Goal: Task Accomplishment & Management: Manage account settings

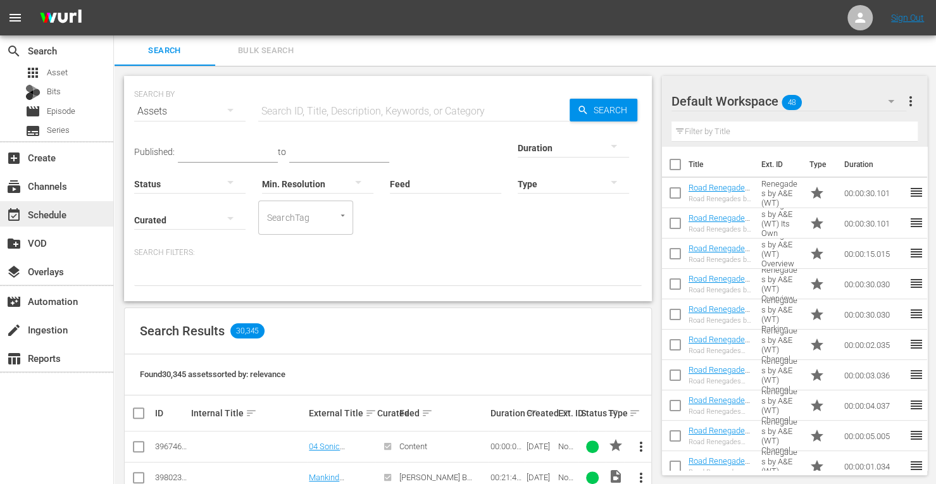
click at [53, 210] on div "event_available Schedule" at bounding box center [35, 212] width 71 height 11
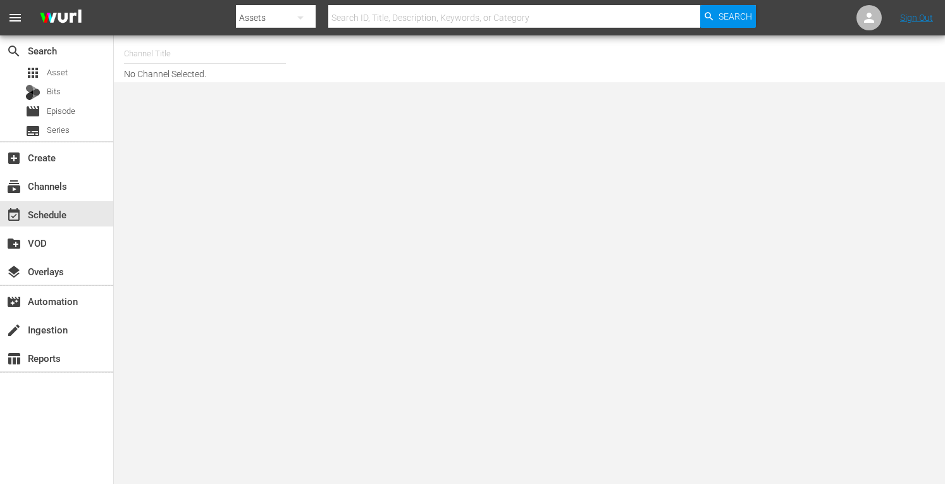
click at [165, 61] on input "text" at bounding box center [205, 54] width 162 height 30
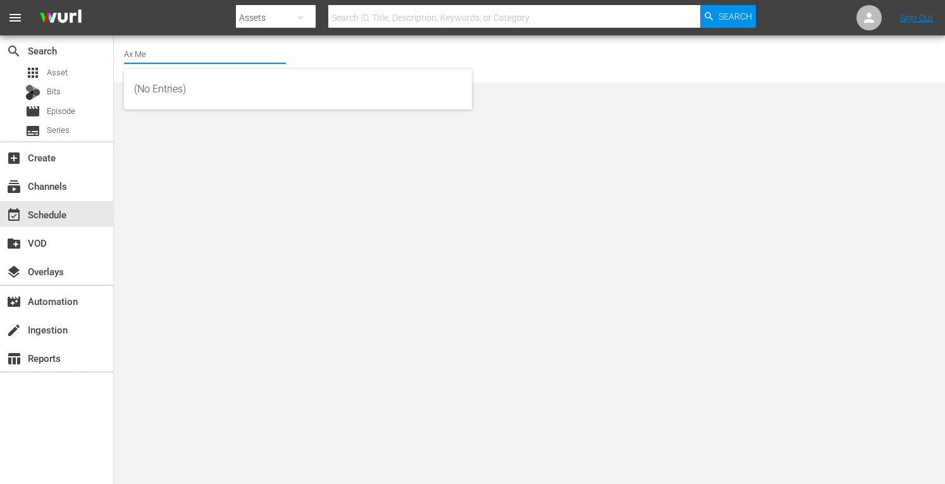
type input "Ax Men"
click at [194, 51] on input "Ax Men" at bounding box center [205, 54] width 162 height 30
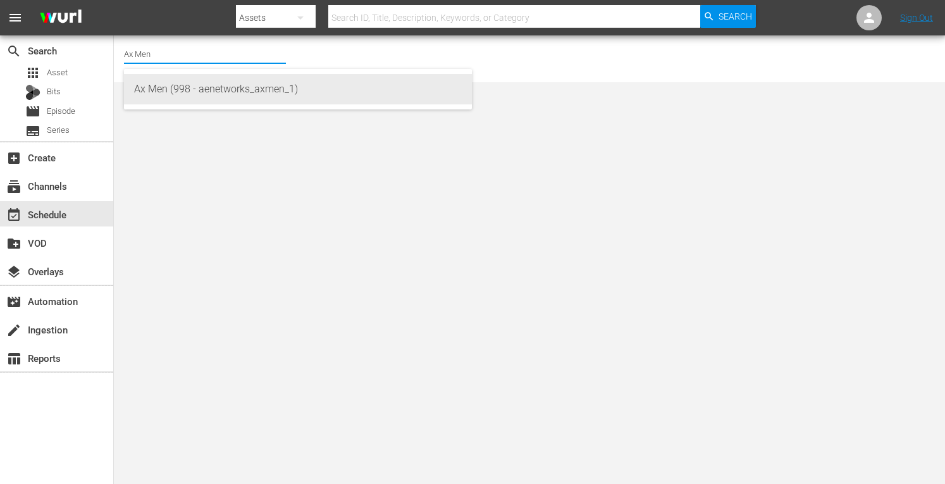
click at [187, 85] on div "Ax Men (998 - aenetworks_axmen_1)" at bounding box center [298, 89] width 328 height 30
type input "Ax Men (998 - aenetworks_axmen_1)"
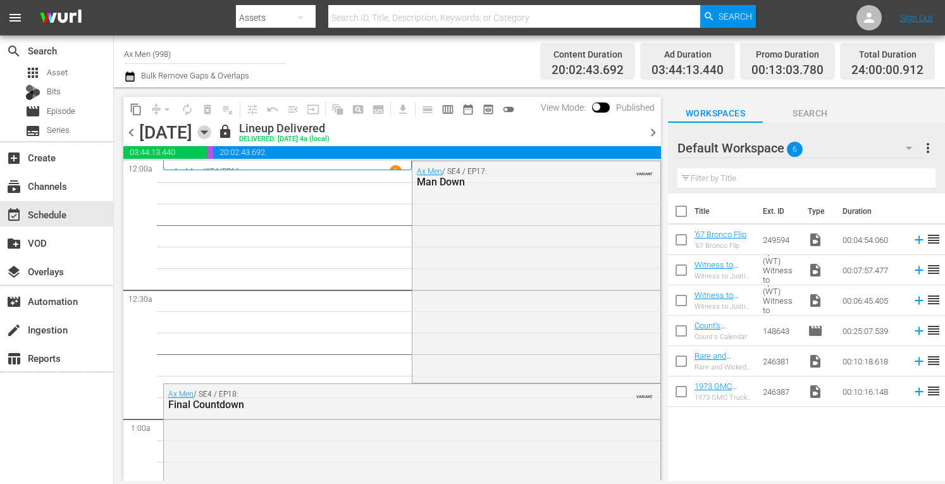
click at [211, 136] on icon "button" at bounding box center [204, 132] width 14 height 14
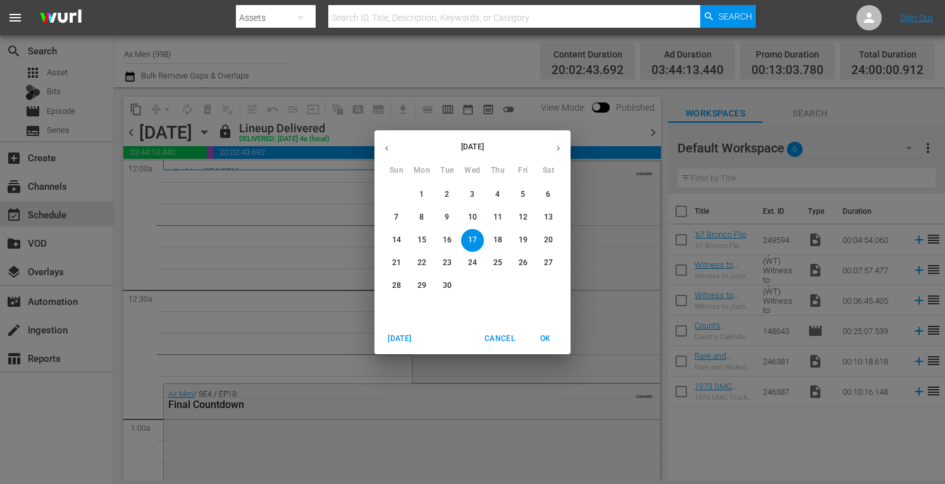
click at [450, 281] on p "30" at bounding box center [447, 285] width 9 height 11
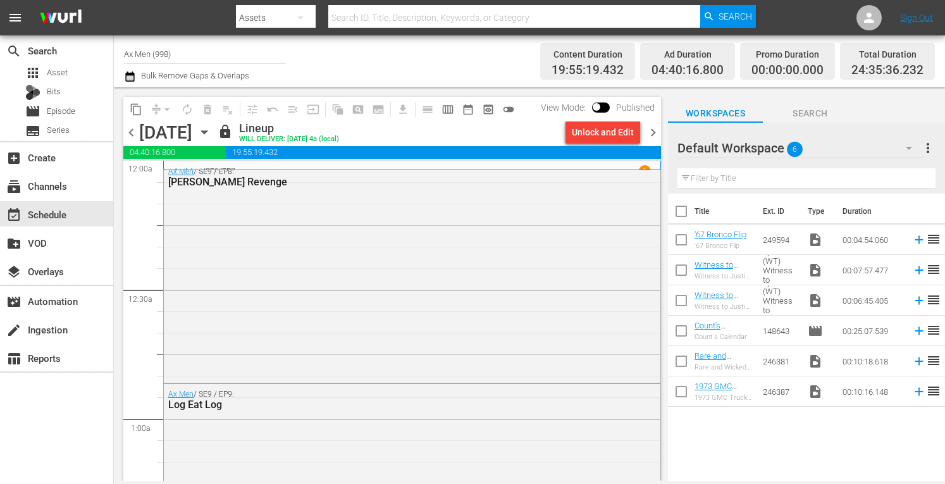
click at [132, 135] on span "chevron_left" at bounding box center [131, 133] width 16 height 16
click at [129, 130] on span "chevron_left" at bounding box center [131, 133] width 16 height 16
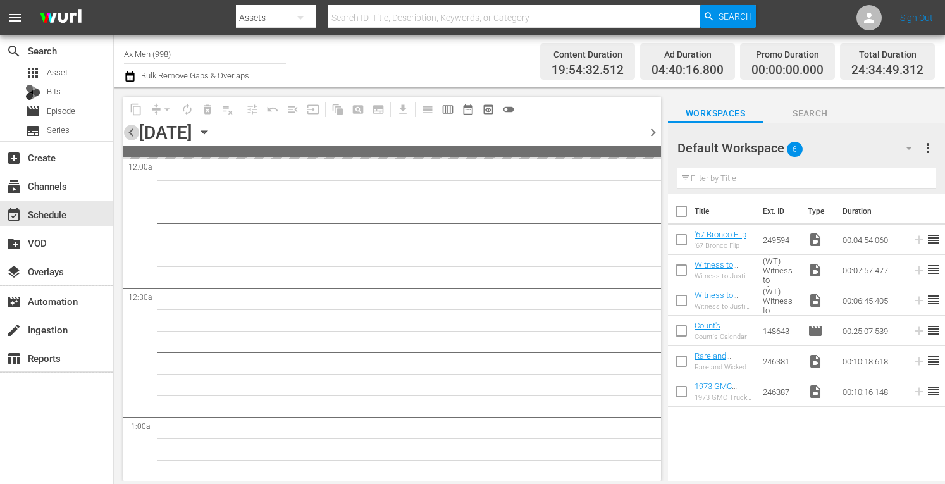
click at [132, 131] on span "chevron_left" at bounding box center [131, 133] width 16 height 16
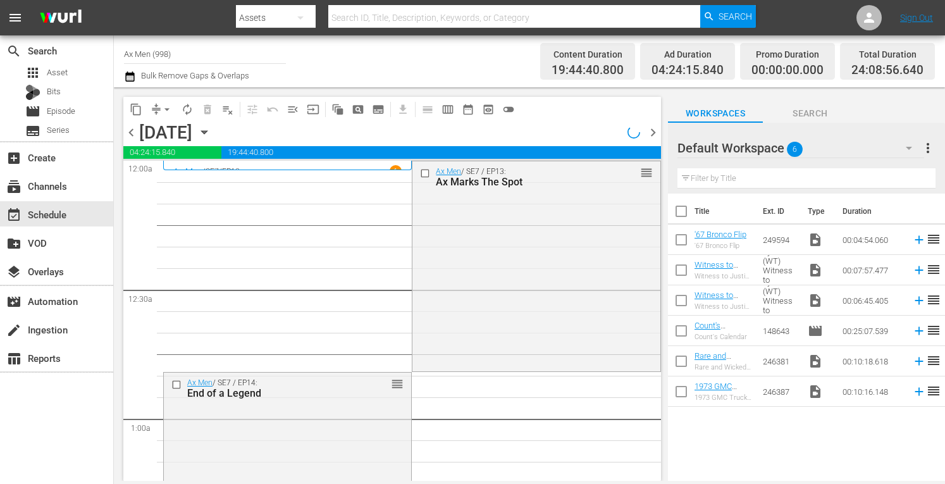
click at [211, 135] on icon "button" at bounding box center [204, 132] width 14 height 14
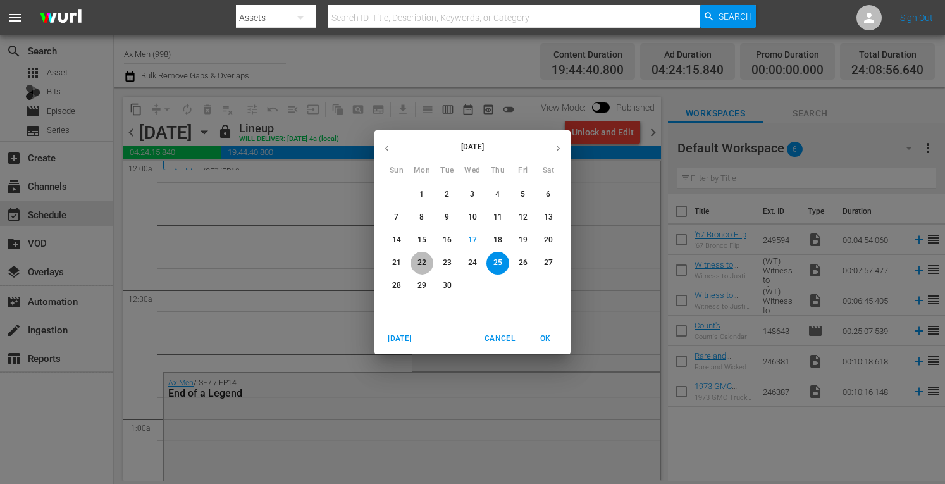
click at [421, 260] on p "22" at bounding box center [422, 263] width 9 height 11
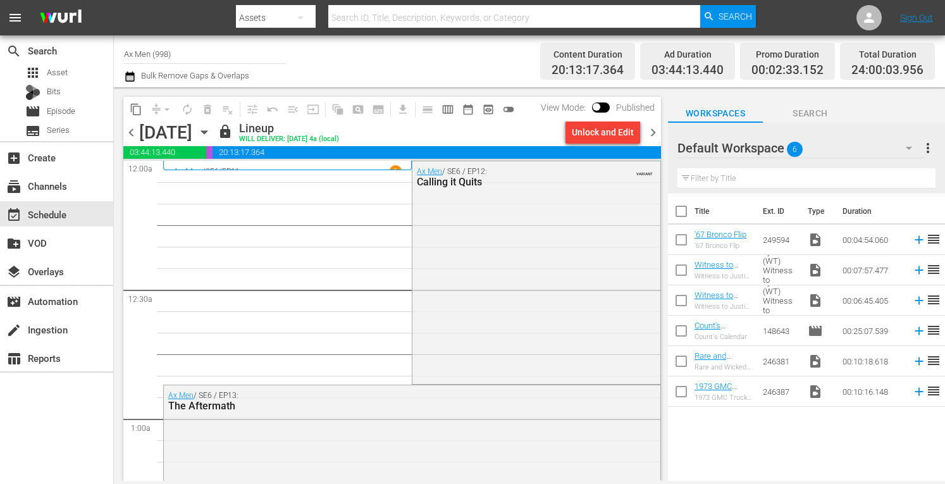
click at [656, 128] on span "chevron_right" at bounding box center [654, 133] width 16 height 16
click at [230, 109] on span "playlist_remove_outlined" at bounding box center [228, 109] width 20 height 20
click at [593, 135] on div "Unlock and Edit" at bounding box center [603, 132] width 62 height 23
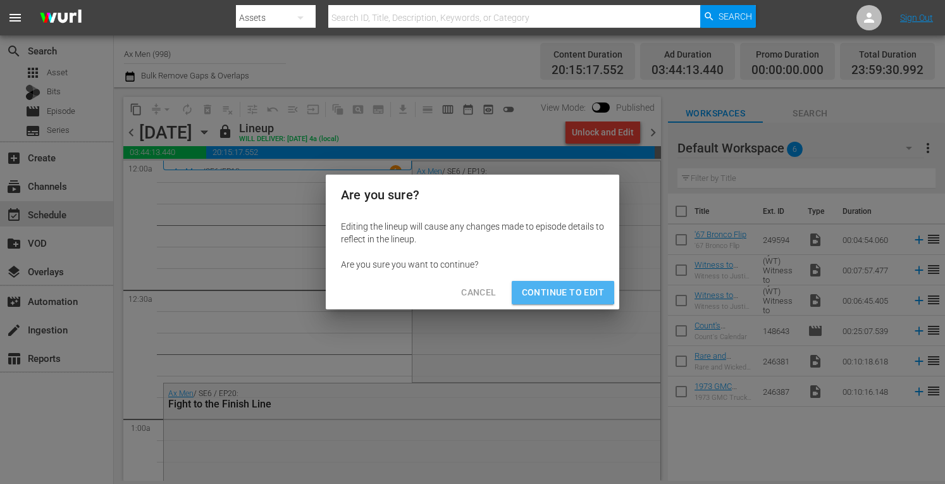
click at [554, 291] on span "Continue to Edit" at bounding box center [563, 293] width 82 height 16
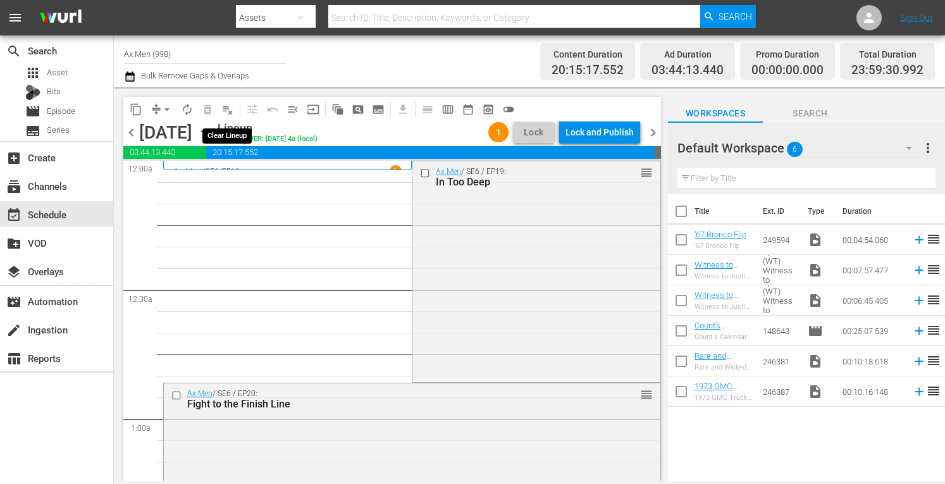
click at [228, 111] on span "playlist_remove_outlined" at bounding box center [227, 109] width 13 height 13
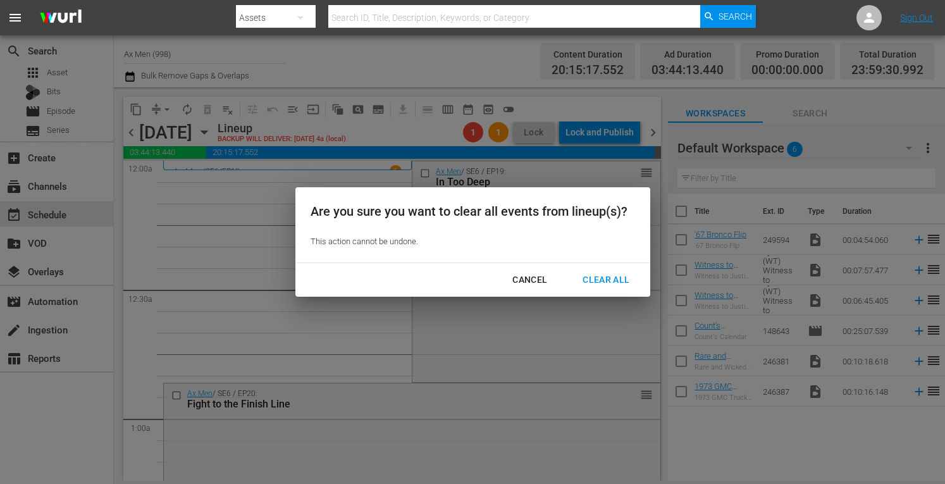
click at [605, 278] on div "Clear All" at bounding box center [606, 280] width 67 height 16
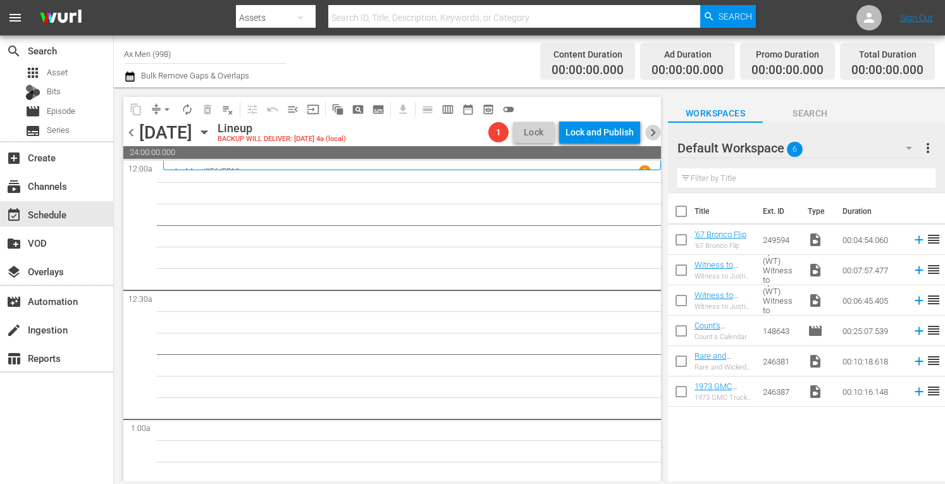
click at [656, 131] on span "chevron_right" at bounding box center [654, 133] width 16 height 16
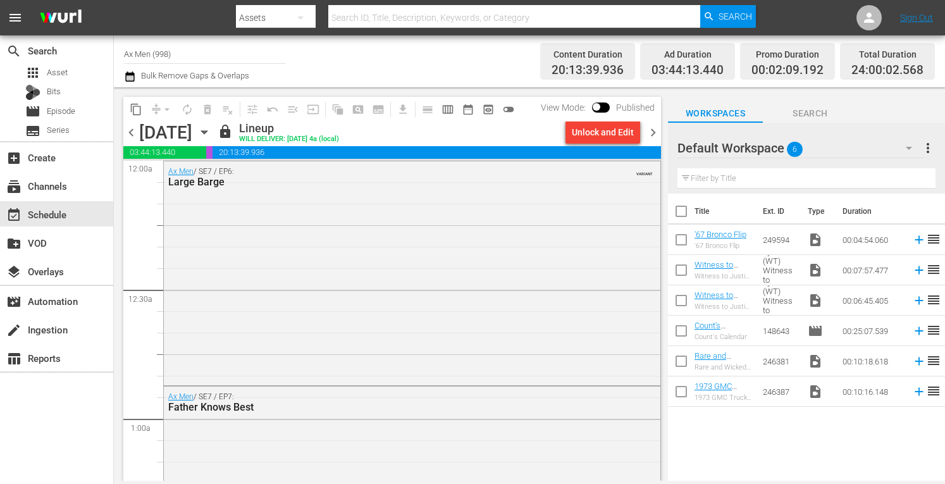
click at [130, 130] on span "chevron_left" at bounding box center [131, 133] width 16 height 16
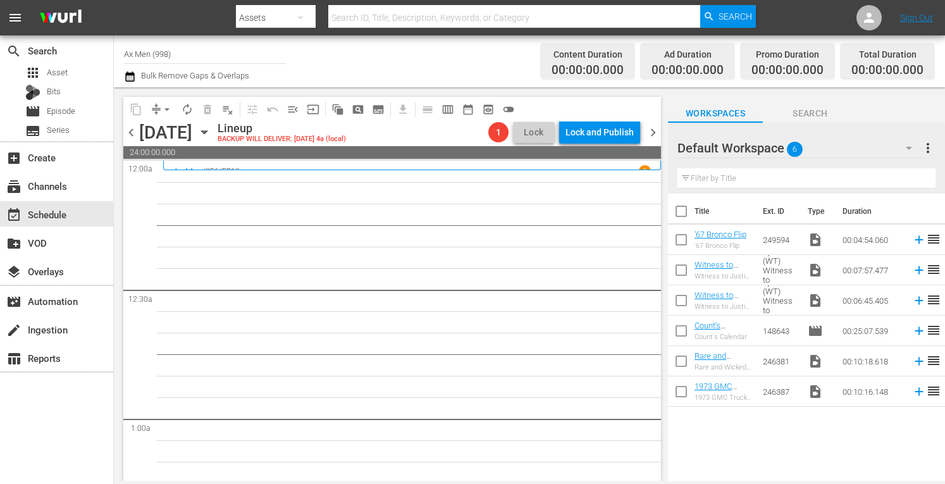
click at [652, 130] on span "chevron_right" at bounding box center [654, 133] width 16 height 16
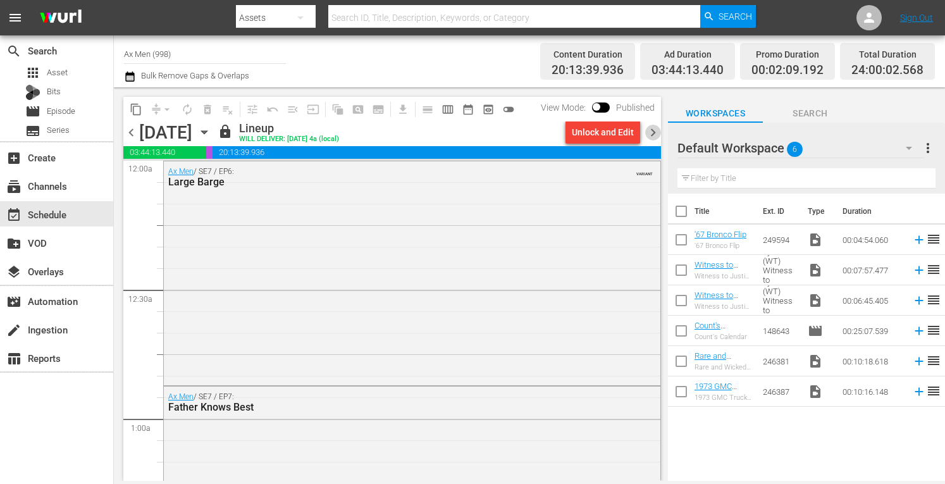
click at [653, 135] on span "chevron_right" at bounding box center [654, 133] width 16 height 16
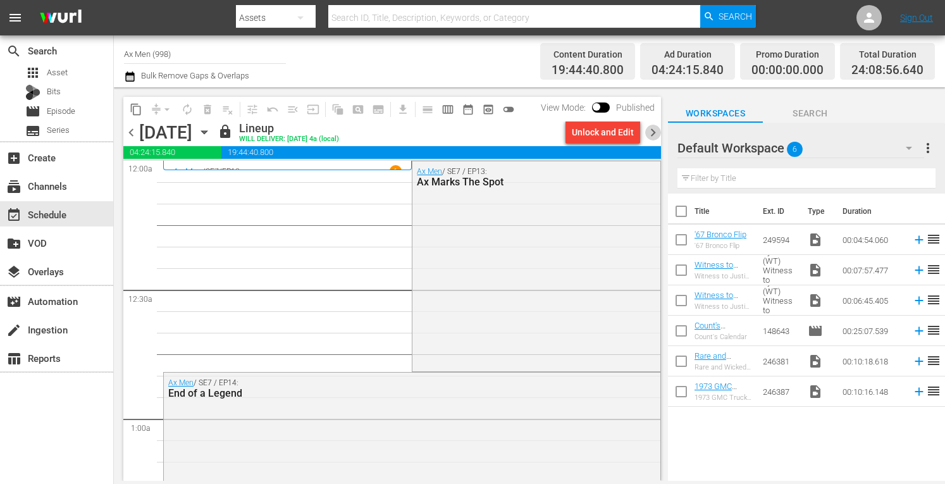
click at [653, 135] on span "chevron_right" at bounding box center [654, 133] width 16 height 16
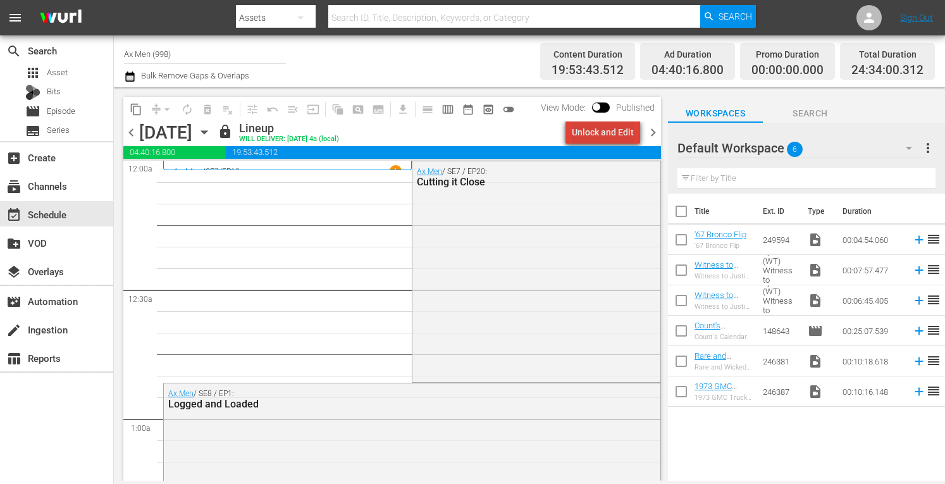
click at [611, 134] on div "Unlock and Edit" at bounding box center [603, 132] width 62 height 23
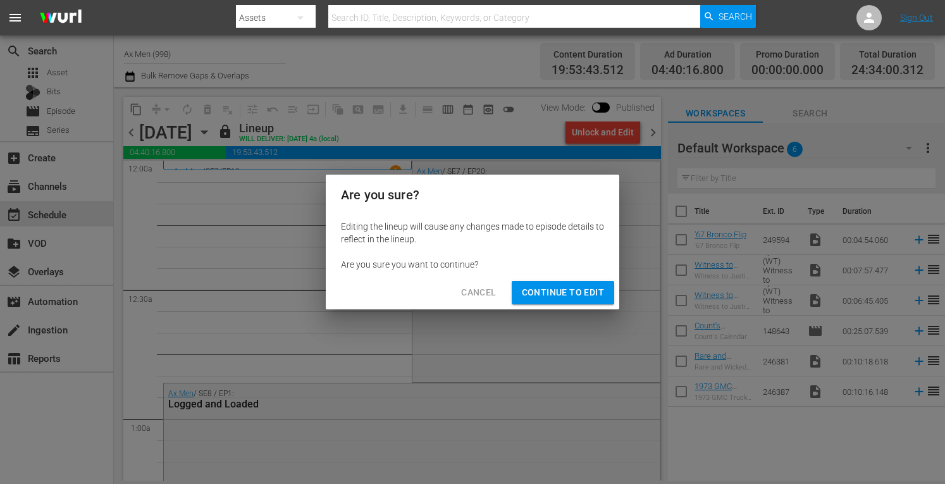
click at [558, 290] on span "Continue to Edit" at bounding box center [563, 293] width 82 height 16
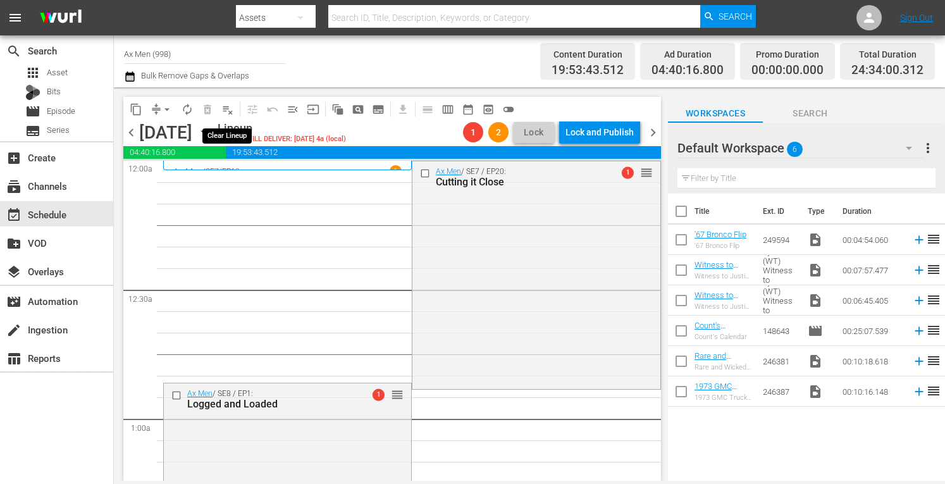
click at [228, 109] on span "playlist_remove_outlined" at bounding box center [227, 109] width 13 height 13
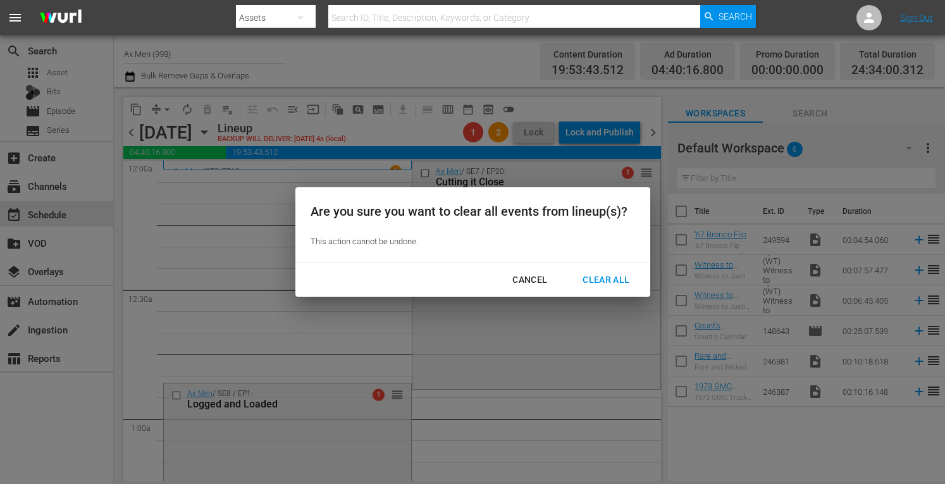
click at [620, 280] on div "Clear All" at bounding box center [606, 280] width 67 height 16
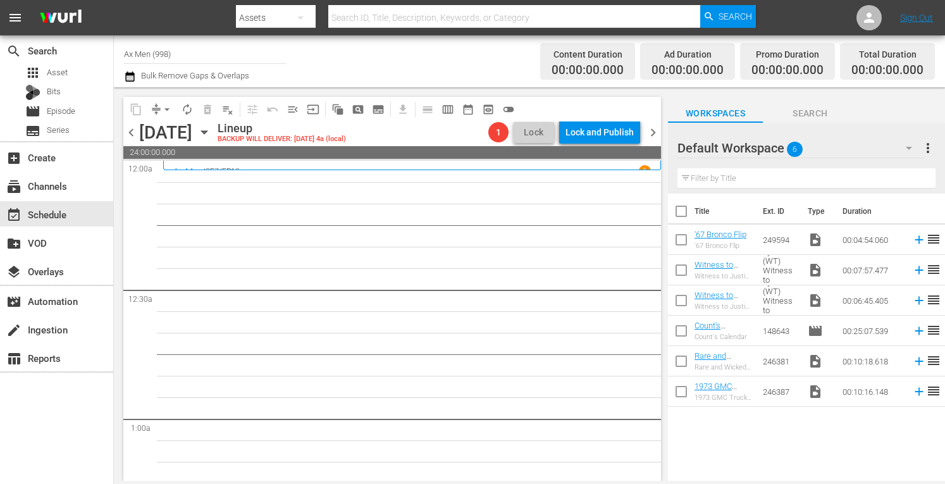
click at [654, 130] on span "chevron_right" at bounding box center [654, 133] width 16 height 16
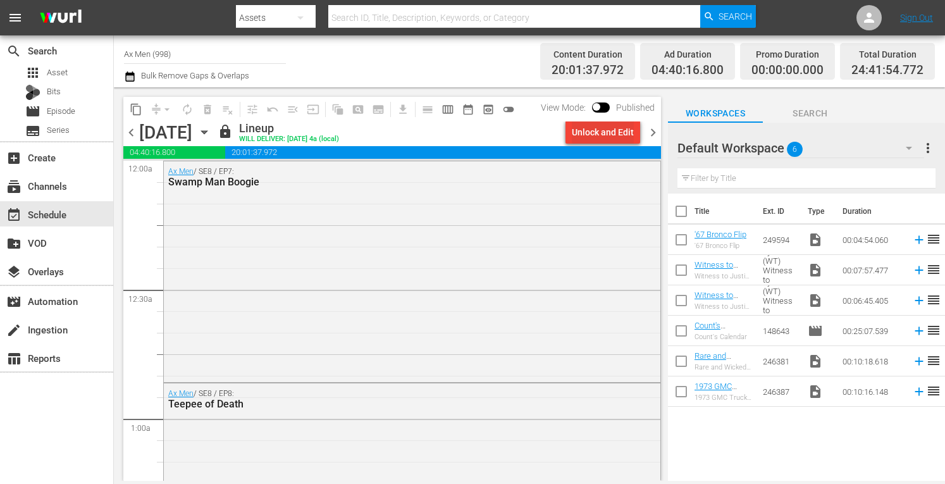
click at [613, 136] on div "Unlock and Edit" at bounding box center [603, 132] width 62 height 23
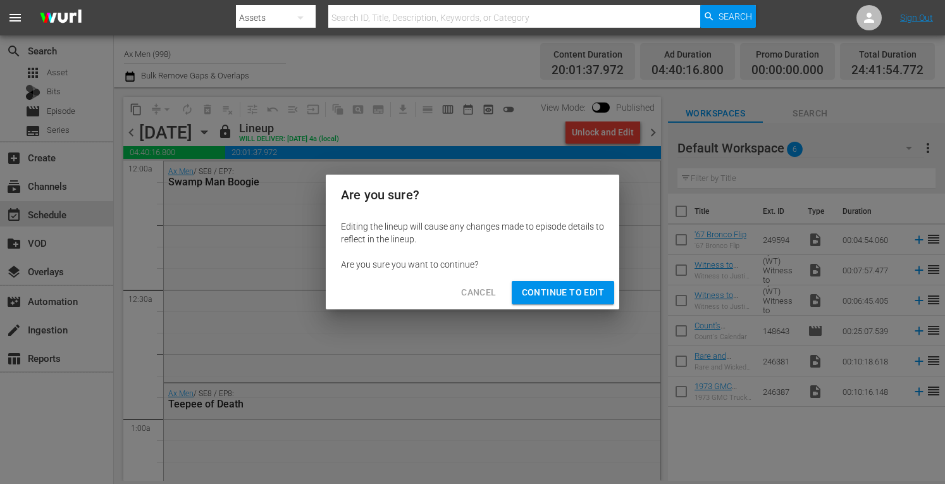
click at [558, 291] on span "Continue to Edit" at bounding box center [563, 293] width 82 height 16
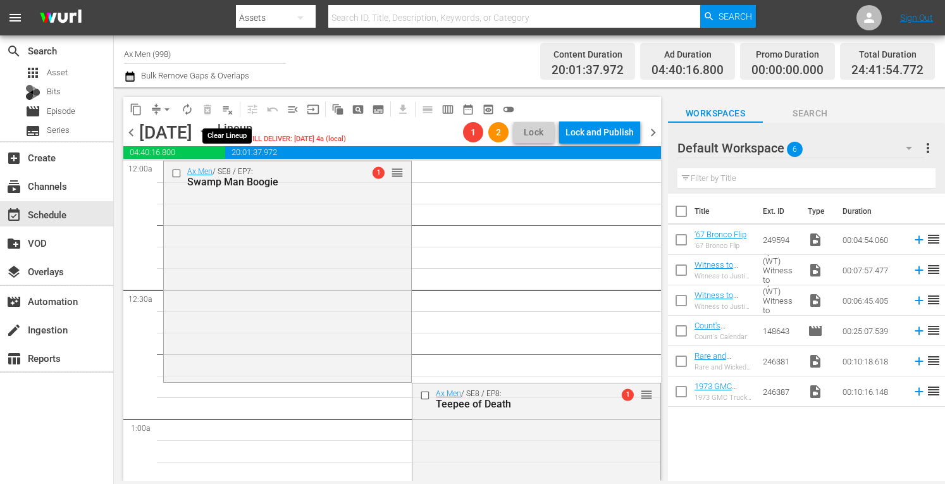
click at [230, 109] on span "playlist_remove_outlined" at bounding box center [227, 109] width 13 height 13
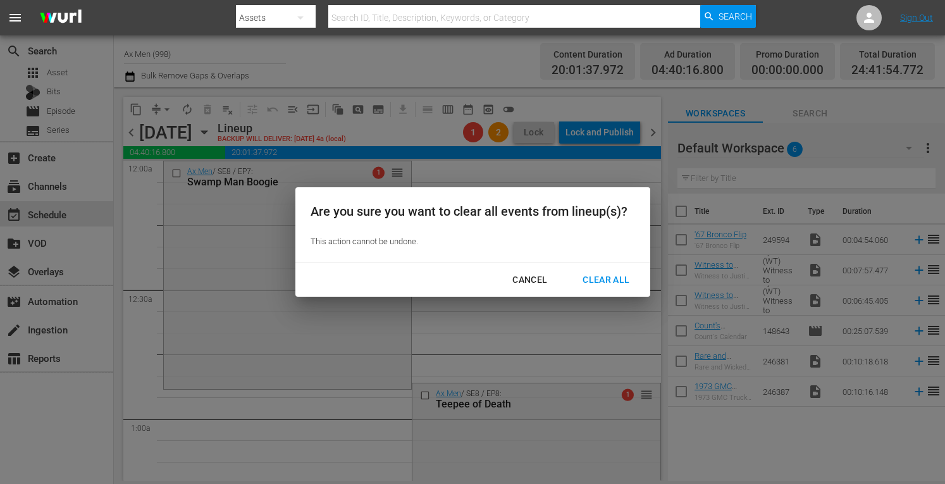
click at [595, 277] on div "Clear All" at bounding box center [606, 280] width 67 height 16
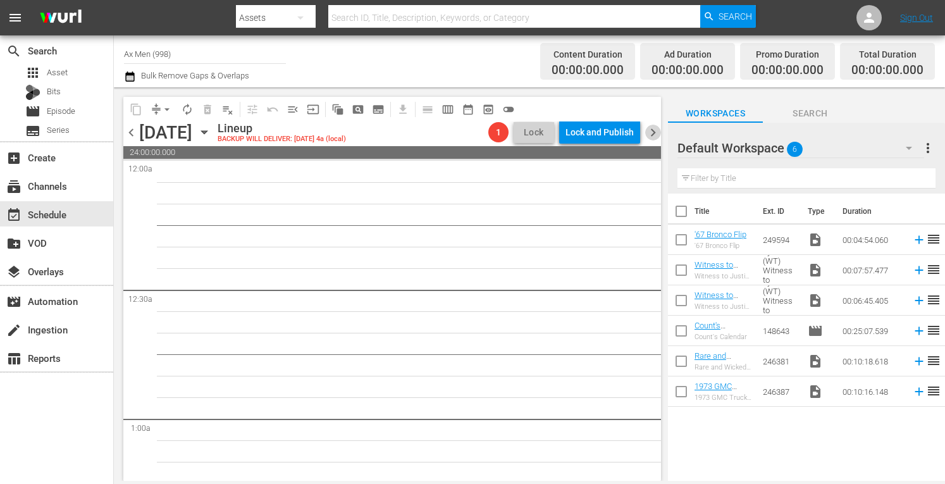
click at [652, 134] on span "chevron_right" at bounding box center [654, 133] width 16 height 16
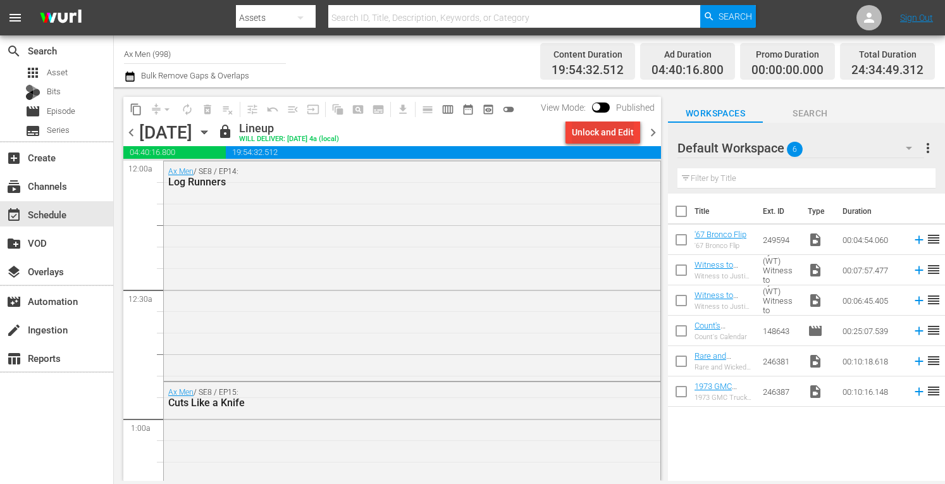
click at [612, 131] on div "Unlock and Edit" at bounding box center [603, 132] width 62 height 23
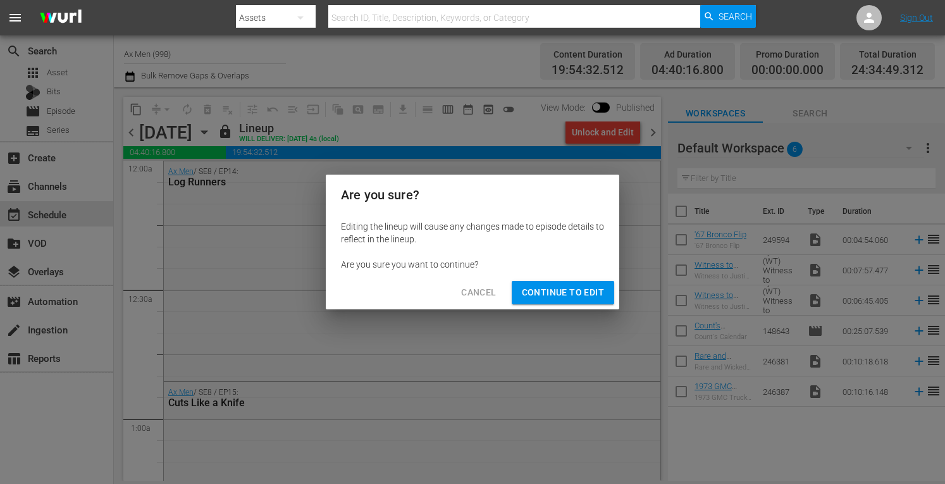
click at [554, 292] on span "Continue to Edit" at bounding box center [563, 293] width 82 height 16
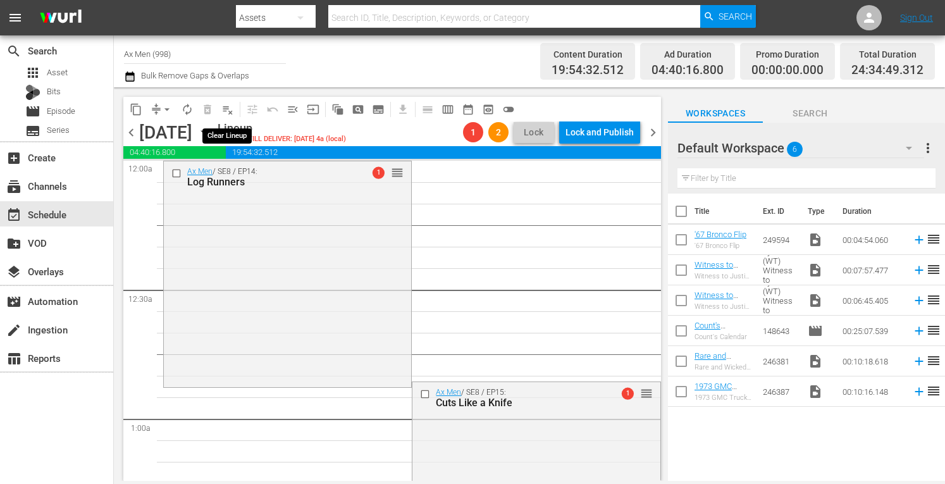
click at [229, 108] on span "playlist_remove_outlined" at bounding box center [227, 109] width 13 height 13
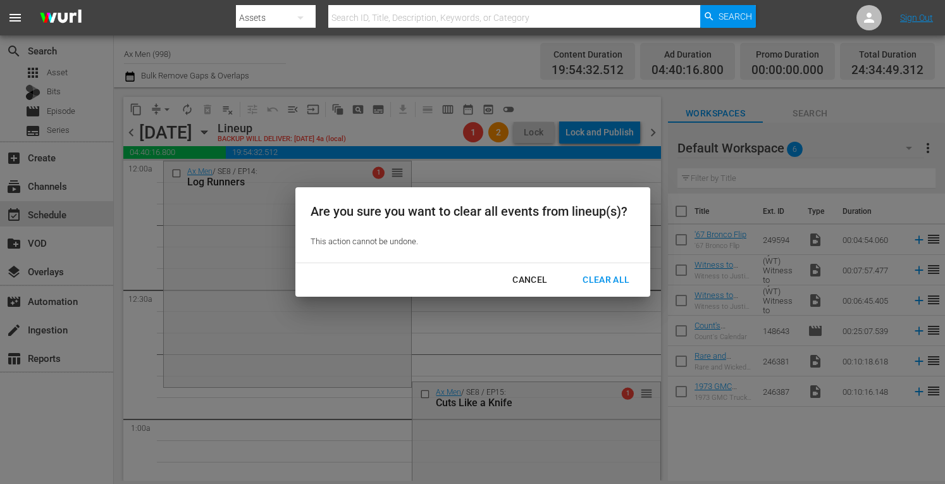
click at [611, 284] on div "Clear All" at bounding box center [606, 280] width 67 height 16
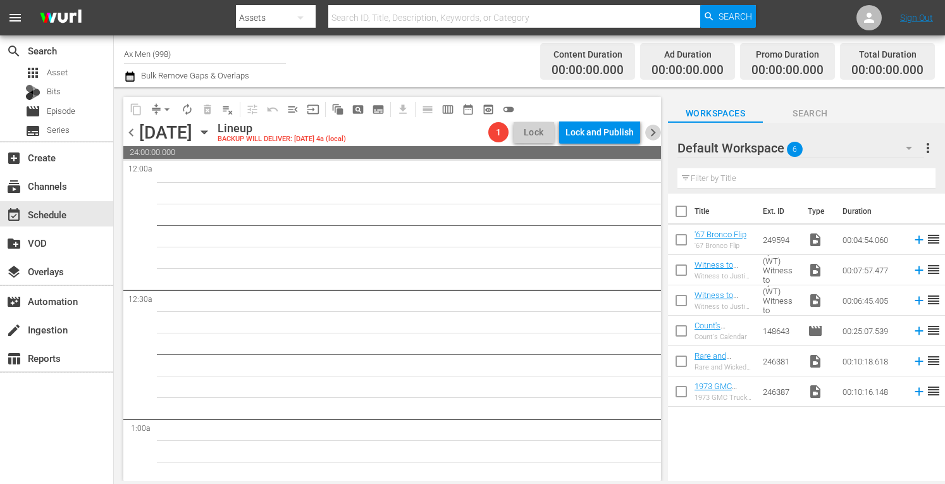
click at [648, 126] on span "chevron_right" at bounding box center [654, 133] width 16 height 16
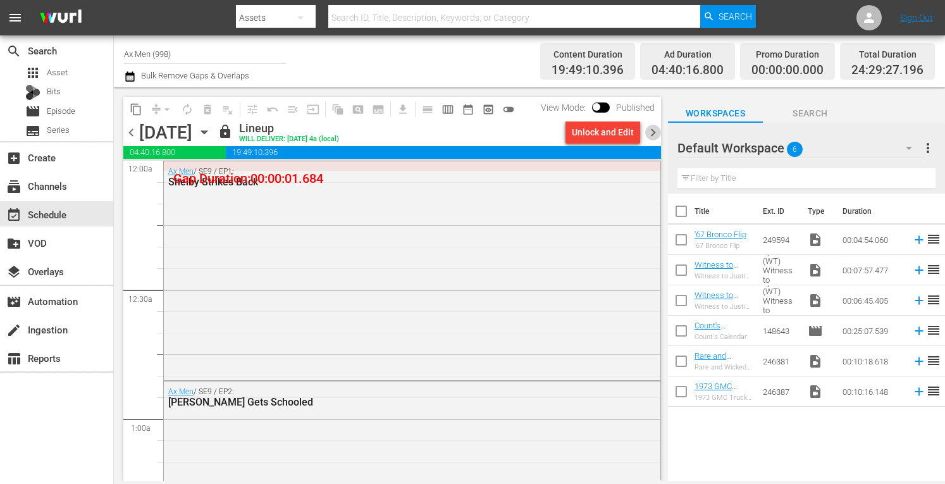
click at [653, 130] on span "chevron_right" at bounding box center [654, 133] width 16 height 16
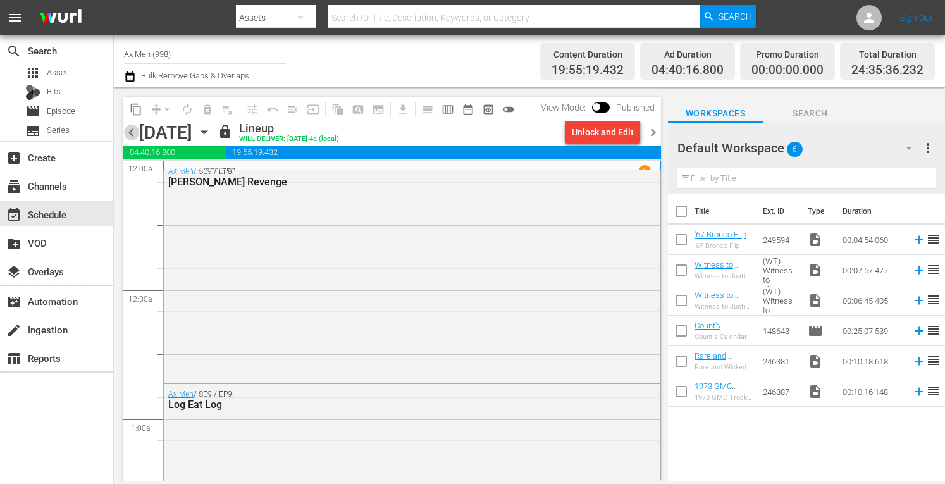
click at [132, 134] on span "chevron_left" at bounding box center [131, 133] width 16 height 16
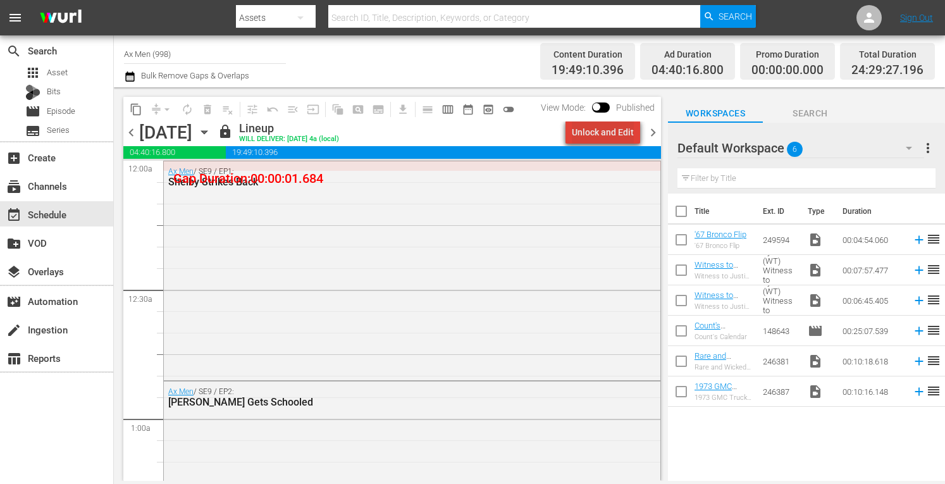
click at [618, 130] on div "Unlock and Edit" at bounding box center [603, 132] width 62 height 23
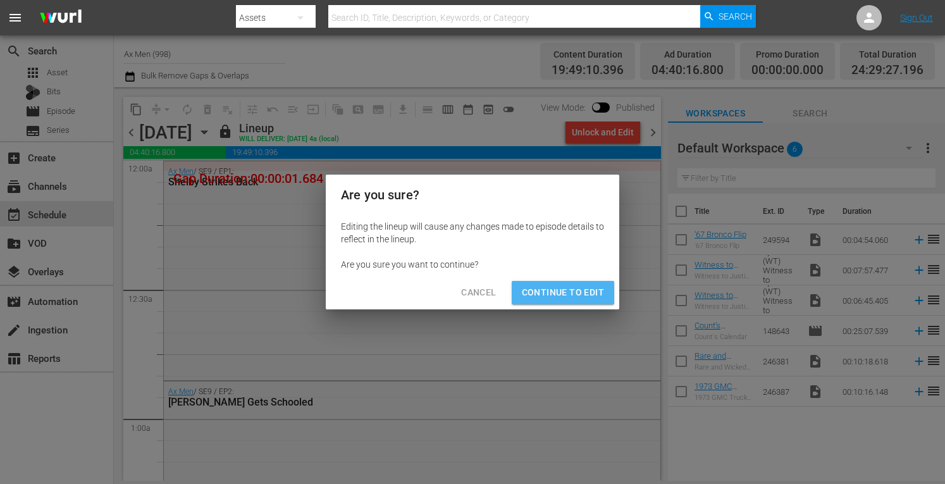
click at [551, 287] on span "Continue to Edit" at bounding box center [563, 293] width 82 height 16
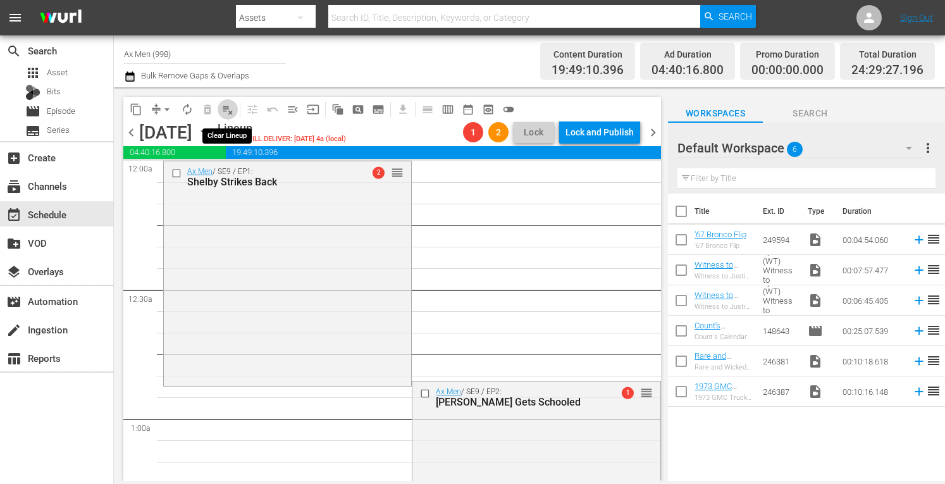
click at [228, 109] on span "playlist_remove_outlined" at bounding box center [227, 109] width 13 height 13
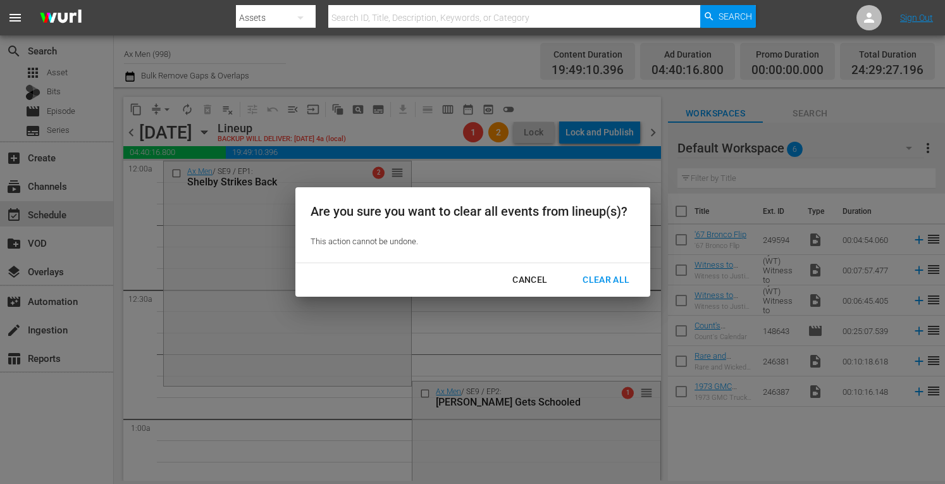
click at [605, 285] on div "Clear All" at bounding box center [606, 280] width 67 height 16
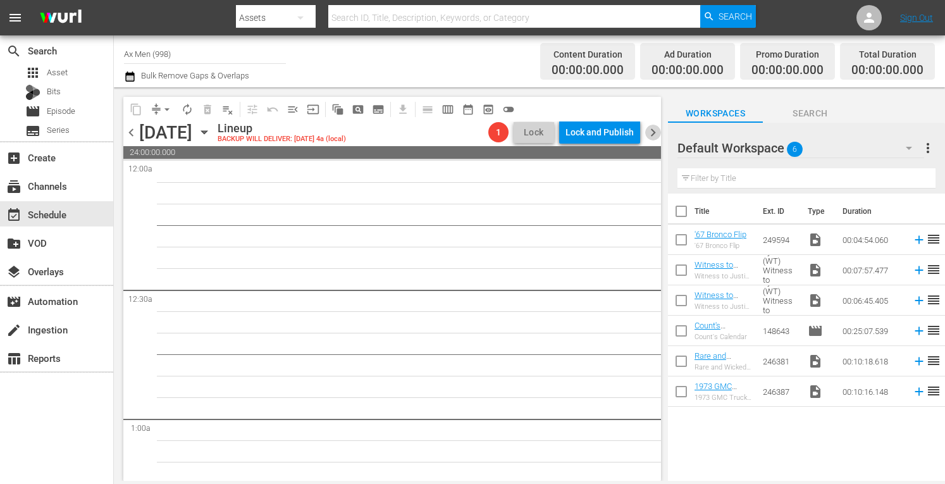
click at [649, 132] on span "chevron_right" at bounding box center [654, 133] width 16 height 16
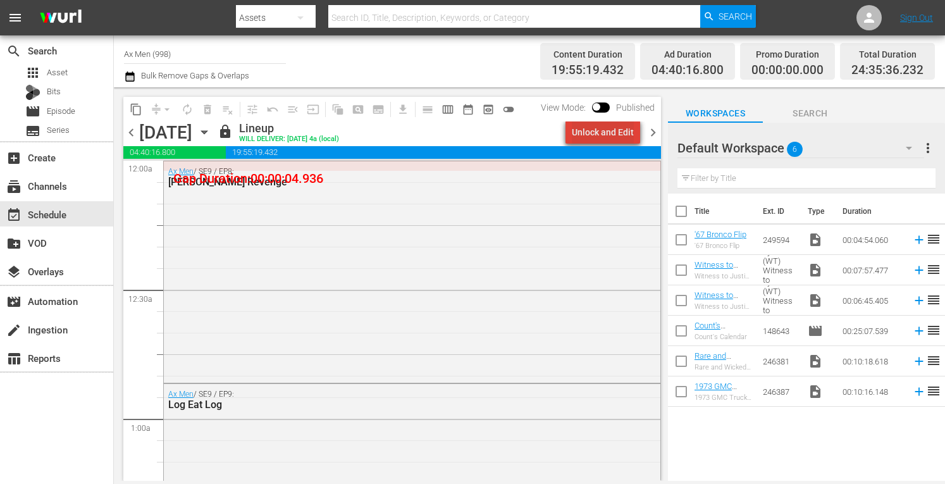
click at [614, 127] on div "Unlock and Edit" at bounding box center [603, 132] width 62 height 23
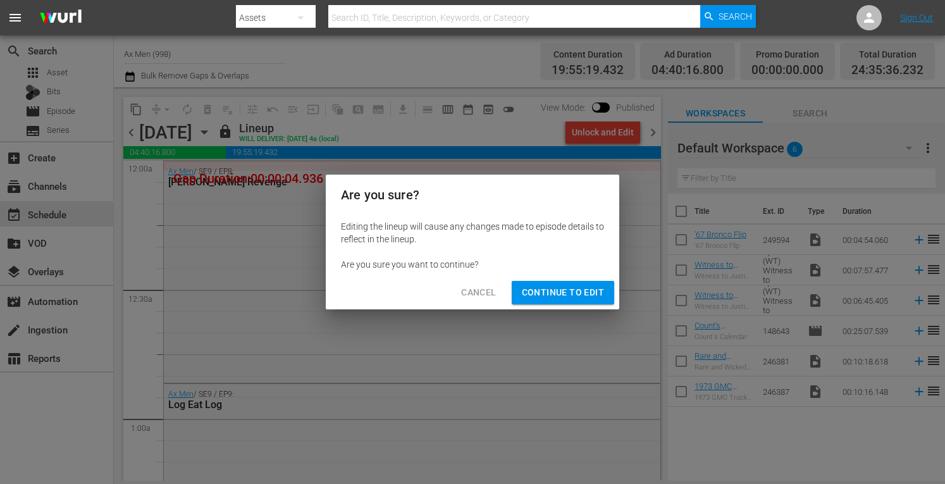
click at [563, 292] on span "Continue to Edit" at bounding box center [563, 293] width 82 height 16
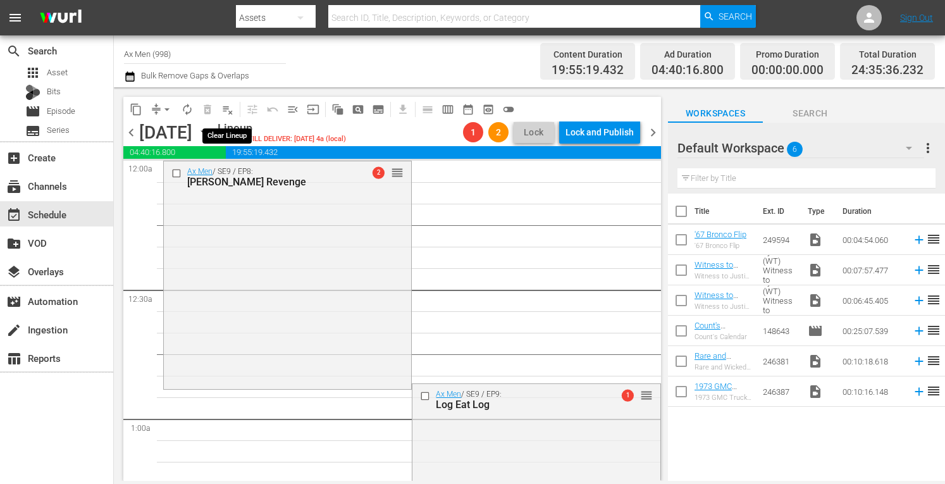
click at [225, 111] on span "playlist_remove_outlined" at bounding box center [227, 109] width 13 height 13
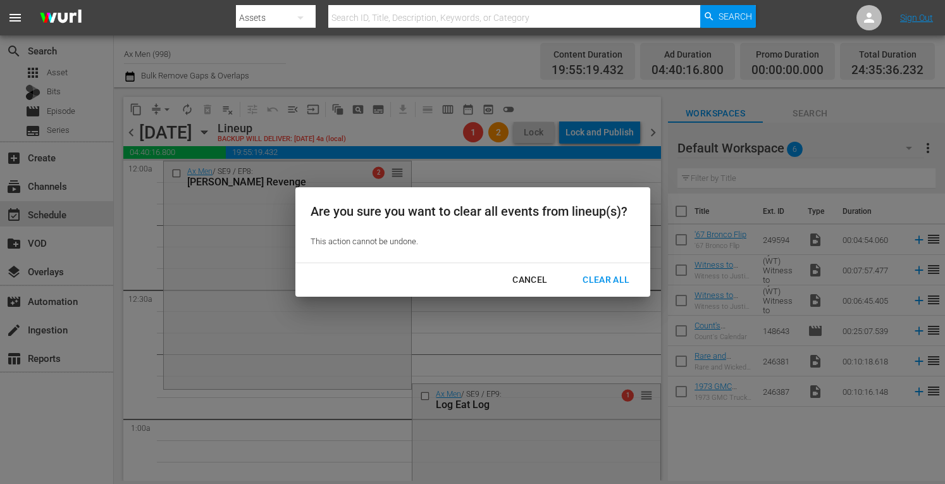
click at [595, 279] on div "Clear All" at bounding box center [606, 280] width 67 height 16
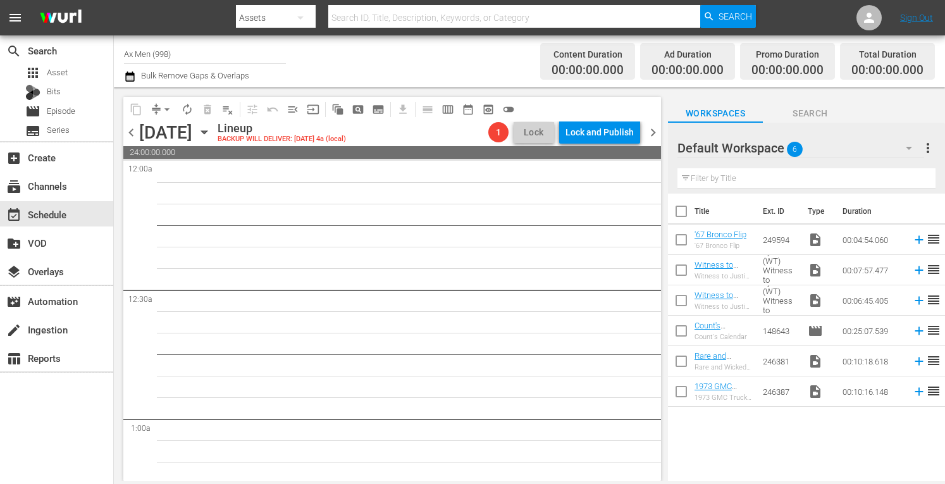
click at [659, 128] on span "chevron_right" at bounding box center [654, 133] width 16 height 16
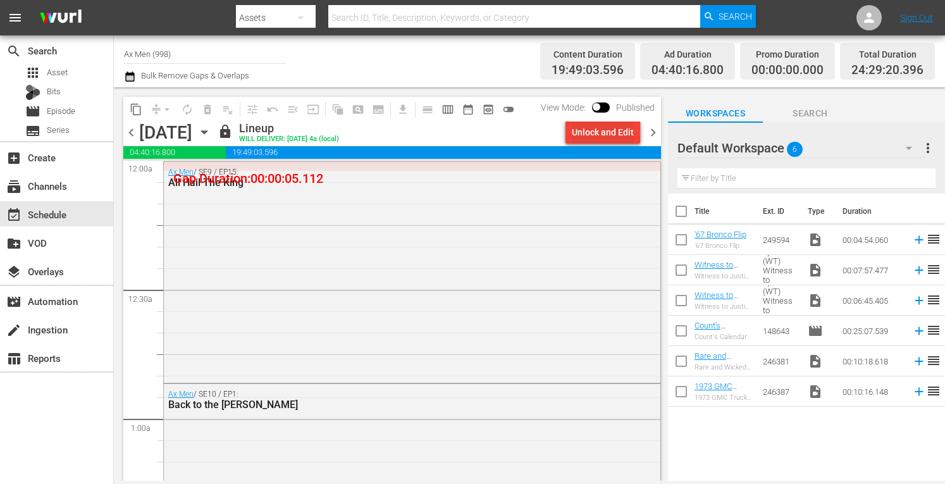
click at [620, 135] on div "Unlock and Edit" at bounding box center [603, 132] width 62 height 23
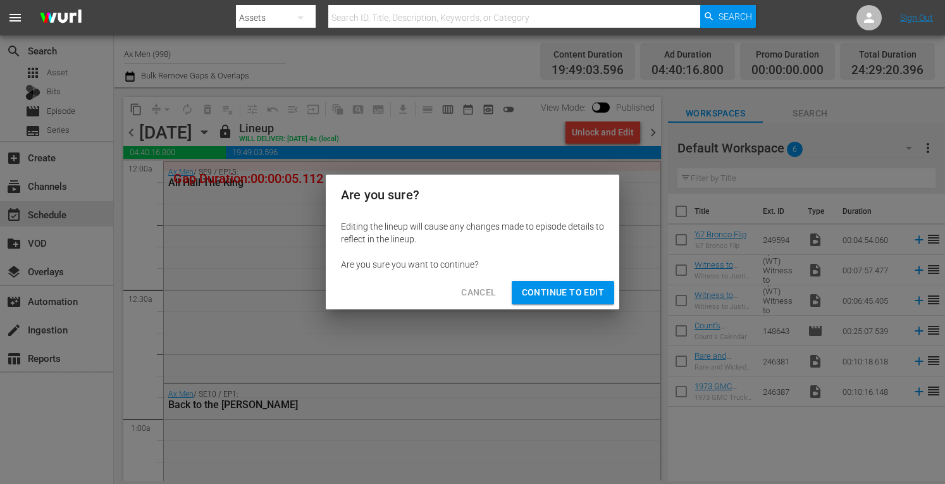
click at [575, 294] on span "Continue to Edit" at bounding box center [563, 293] width 82 height 16
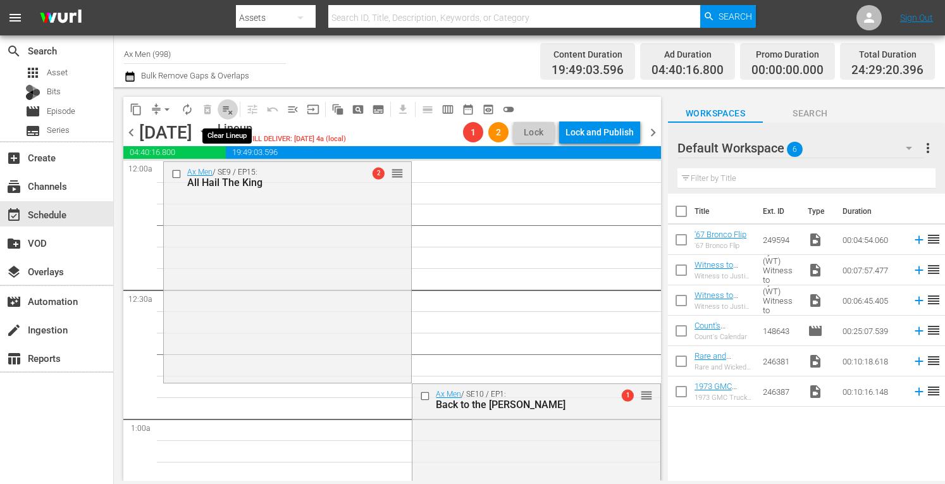
click at [227, 112] on span "playlist_remove_outlined" at bounding box center [227, 109] width 13 height 13
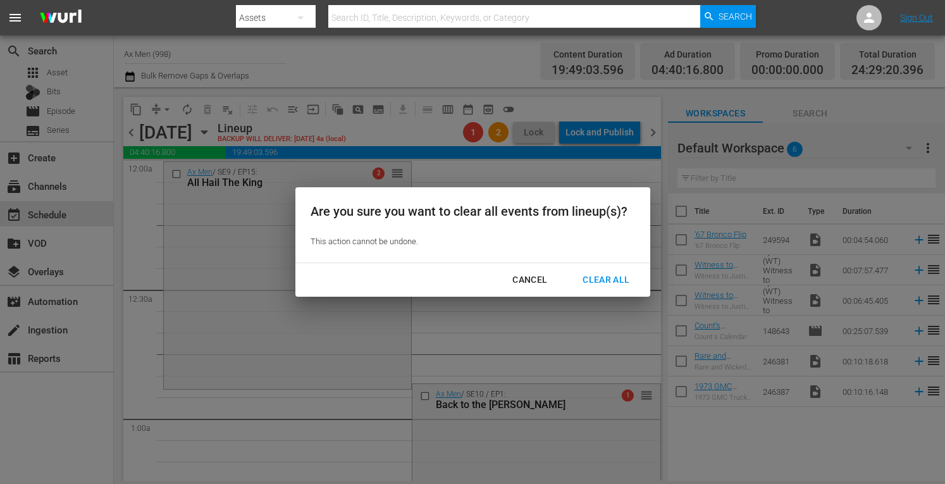
click at [605, 280] on div "Clear All" at bounding box center [606, 280] width 67 height 16
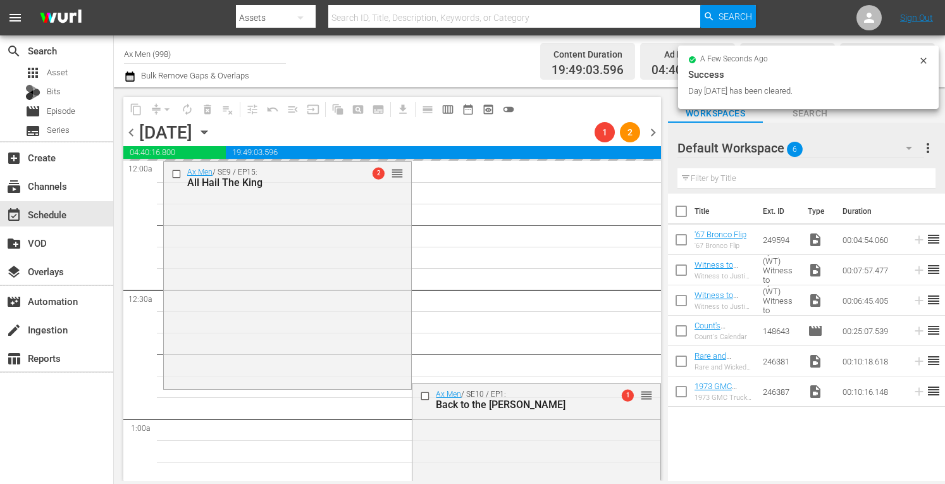
click at [656, 133] on span "chevron_right" at bounding box center [654, 133] width 16 height 16
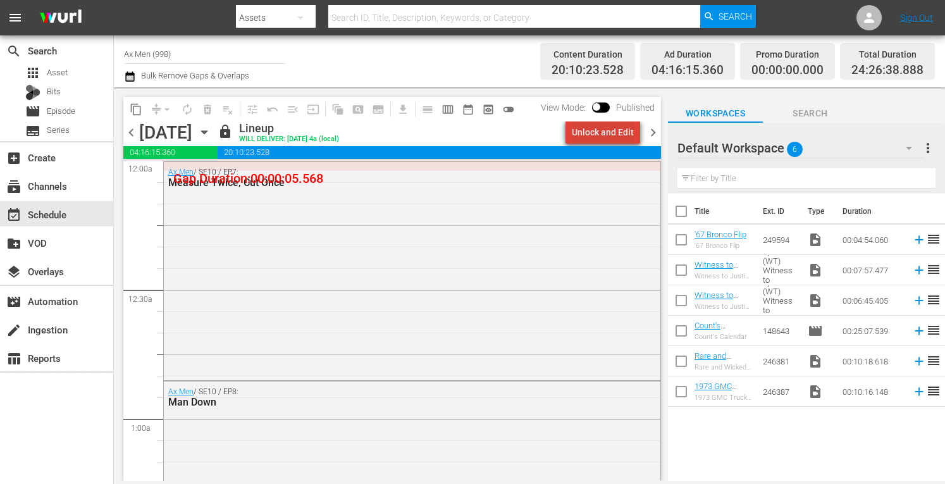
click at [616, 127] on div "Unlock and Edit" at bounding box center [603, 132] width 62 height 23
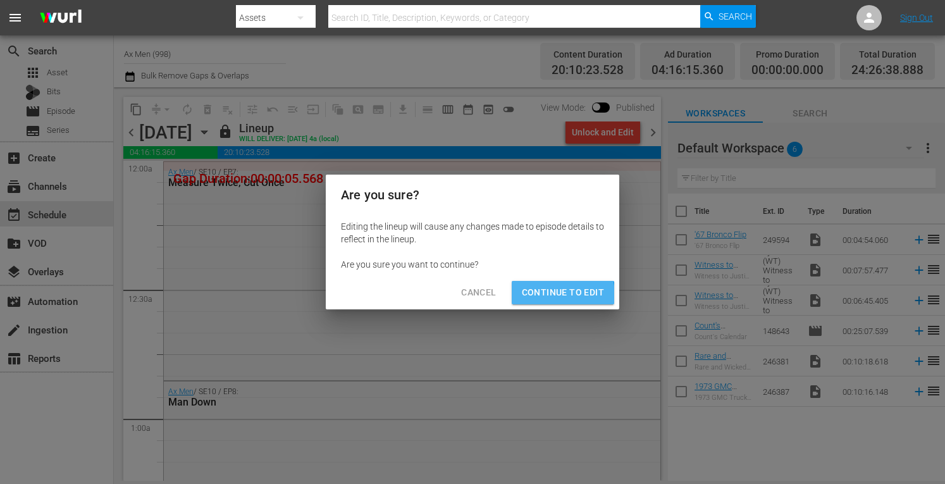
click at [556, 294] on span "Continue to Edit" at bounding box center [563, 293] width 82 height 16
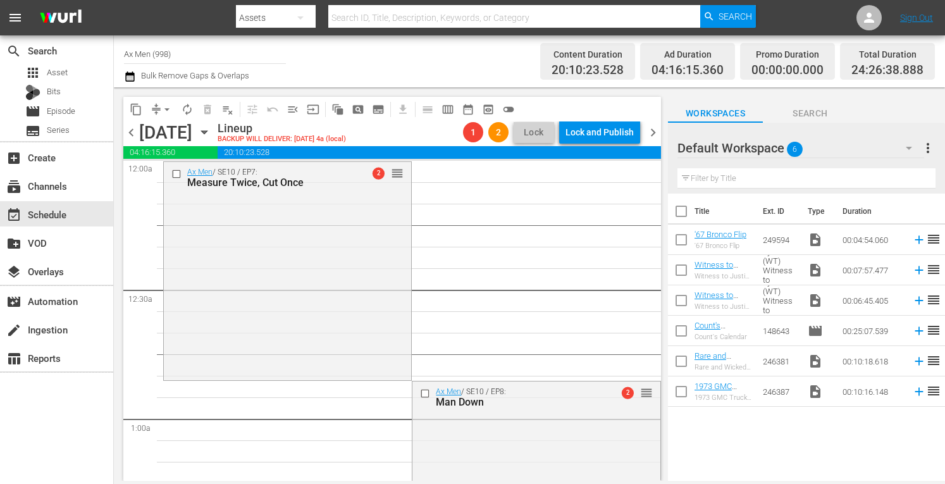
click at [652, 131] on span "chevron_right" at bounding box center [654, 133] width 16 height 16
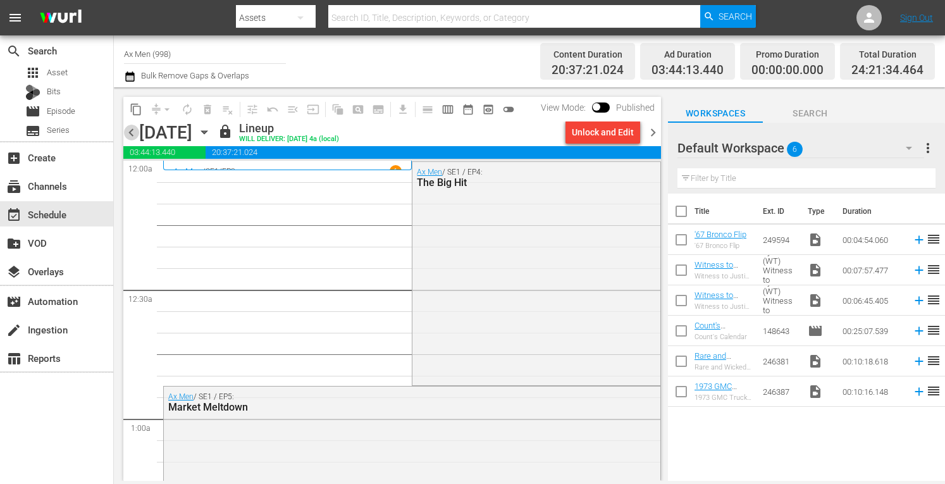
click at [130, 128] on span "chevron_left" at bounding box center [131, 133] width 16 height 16
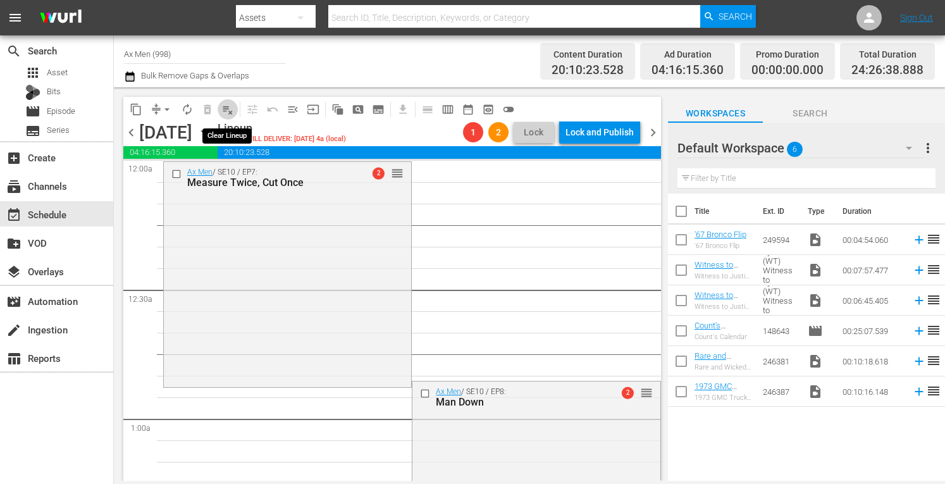
click at [229, 109] on span "playlist_remove_outlined" at bounding box center [227, 109] width 13 height 13
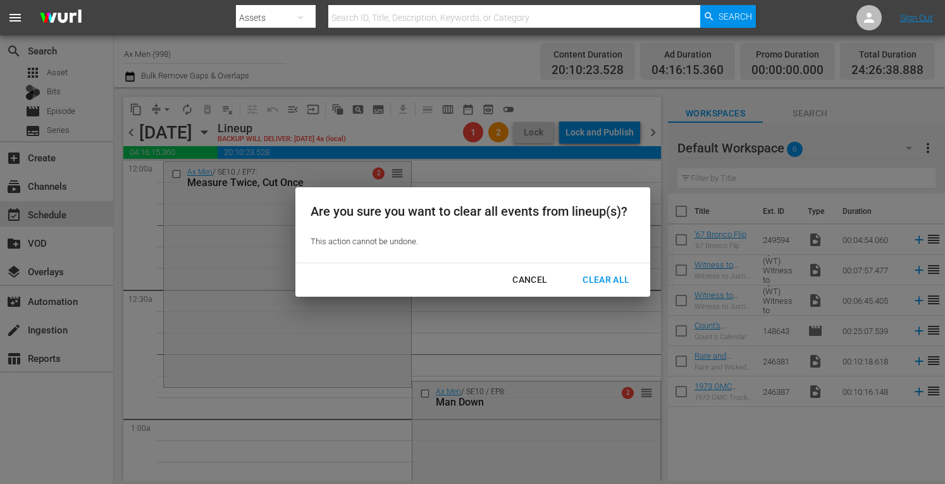
click at [592, 283] on div "Clear All" at bounding box center [606, 280] width 67 height 16
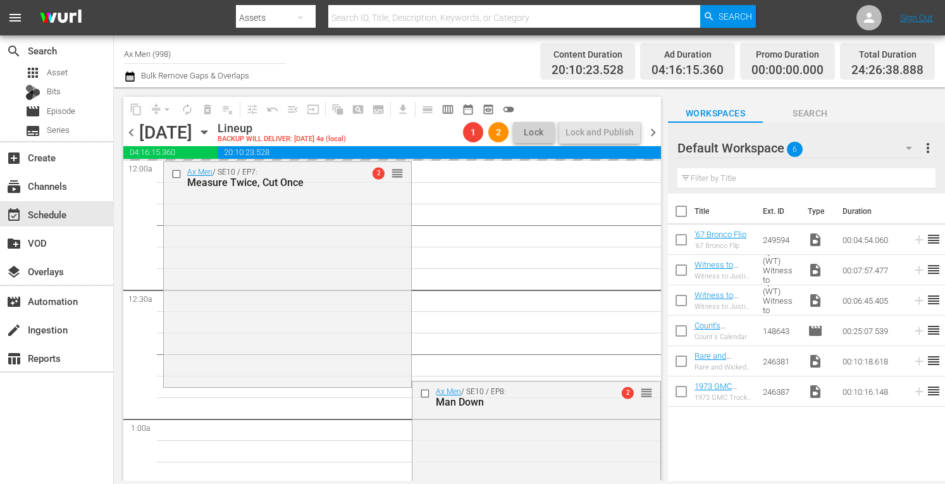
click at [128, 132] on span "chevron_left" at bounding box center [131, 133] width 16 height 16
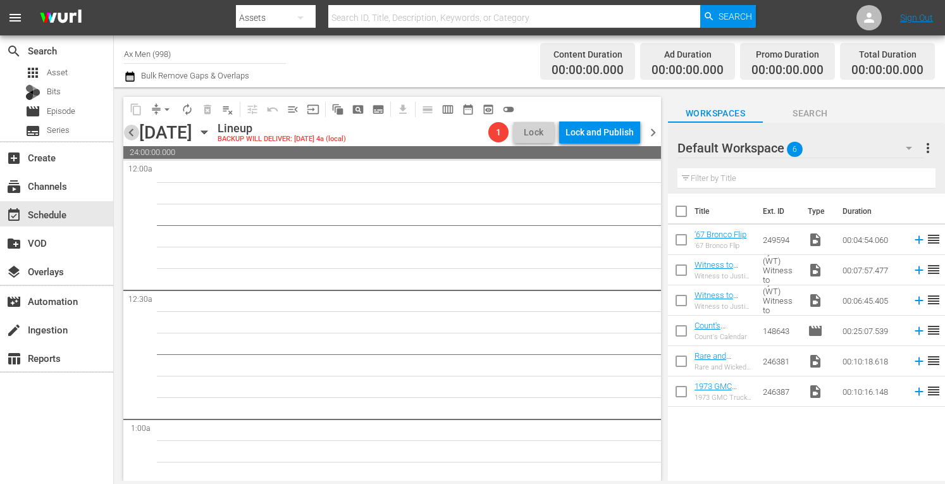
click at [132, 130] on span "chevron_left" at bounding box center [131, 133] width 16 height 16
click at [207, 132] on icon "button" at bounding box center [204, 132] width 6 height 3
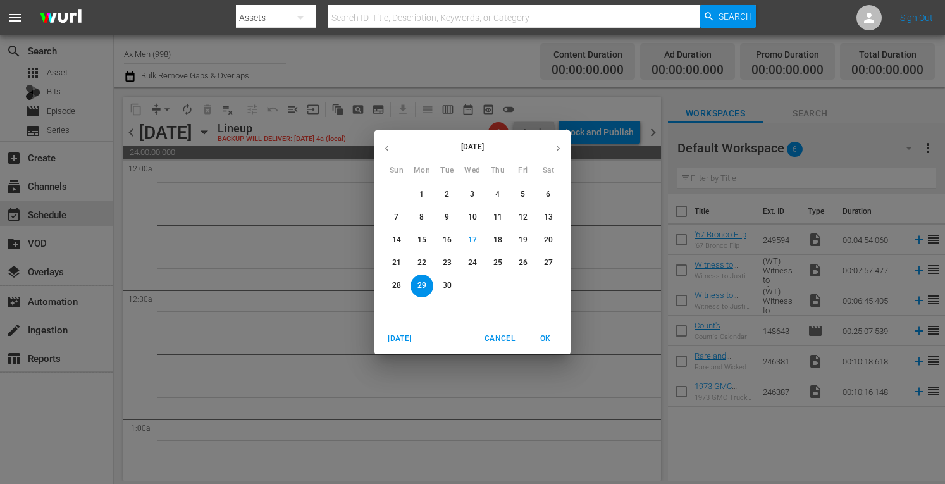
click at [556, 152] on icon "button" at bounding box center [558, 148] width 9 height 9
click at [551, 194] on p "4" at bounding box center [548, 194] width 4 height 11
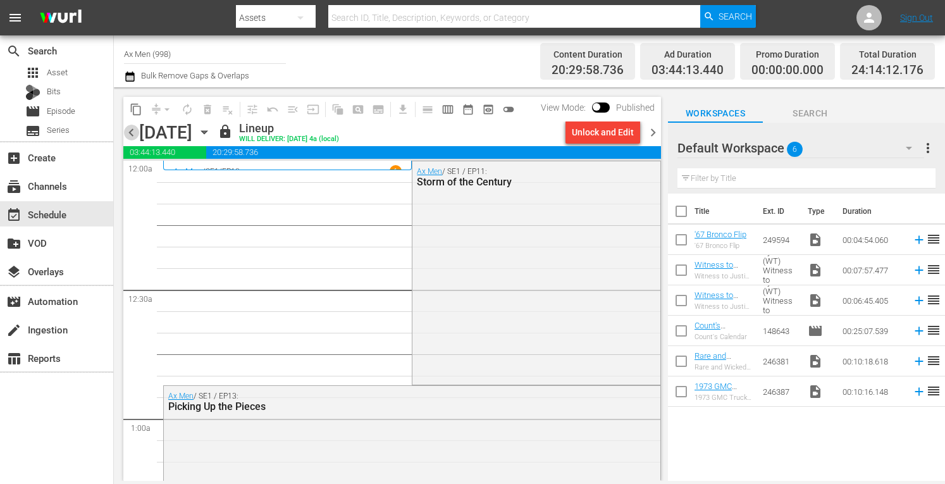
click at [131, 135] on span "chevron_left" at bounding box center [131, 133] width 16 height 16
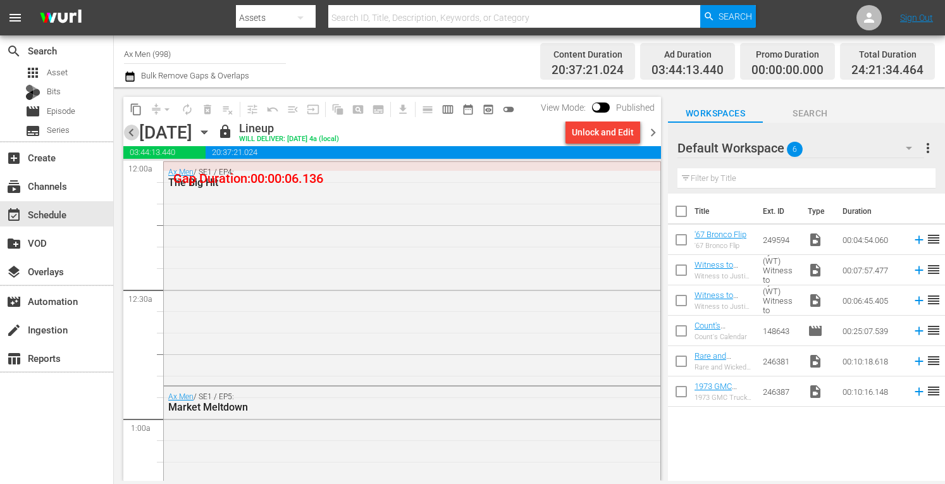
click at [131, 135] on span "chevron_left" at bounding box center [131, 133] width 16 height 16
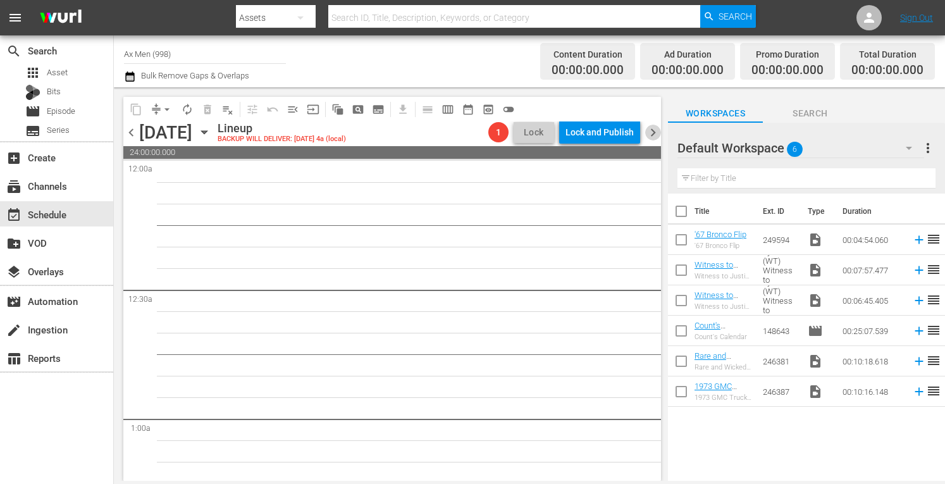
click at [653, 132] on span "chevron_right" at bounding box center [654, 133] width 16 height 16
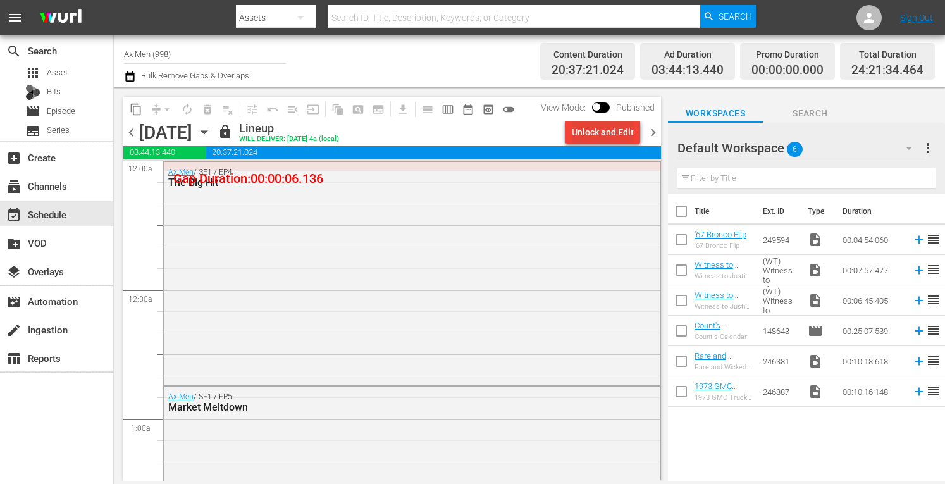
click at [601, 130] on div "Unlock and Edit" at bounding box center [603, 132] width 62 height 23
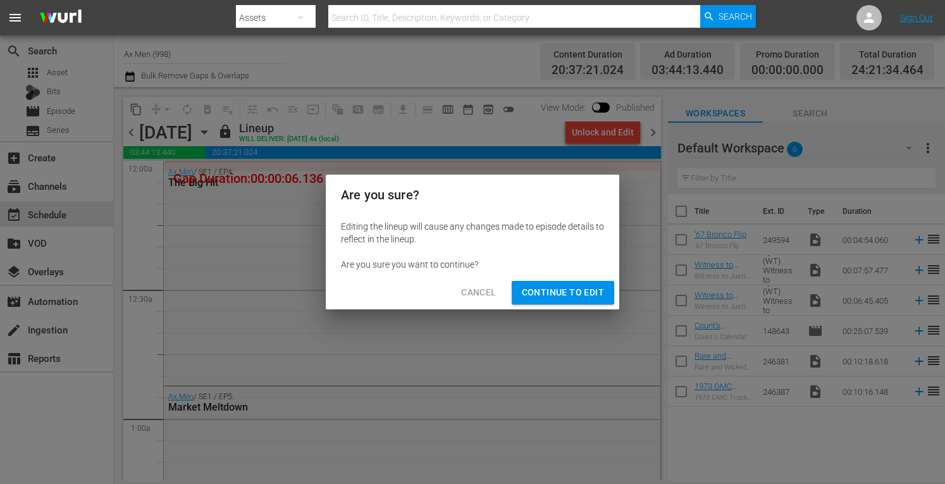
click at [551, 291] on span "Continue to Edit" at bounding box center [563, 293] width 82 height 16
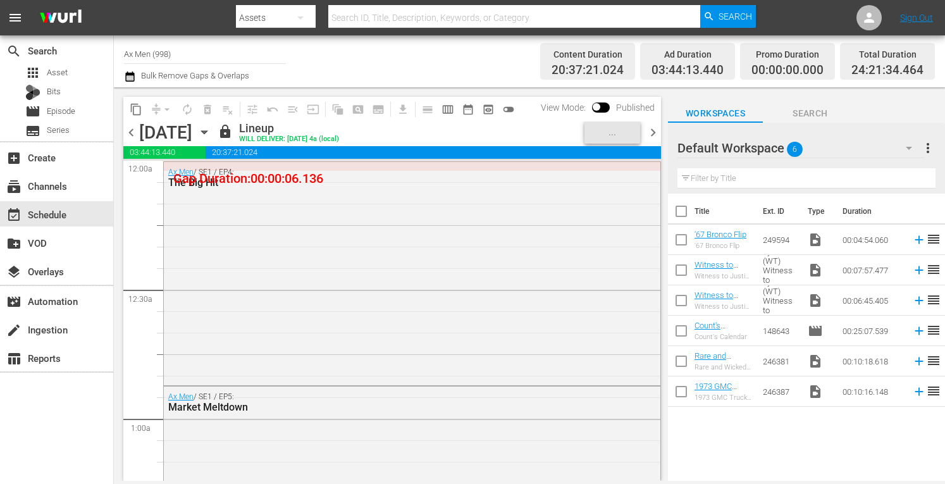
click at [229, 120] on div "content_copy compress arrow_drop_down autorenew_outlined delete_forever_outline…" at bounding box center [322, 109] width 398 height 25
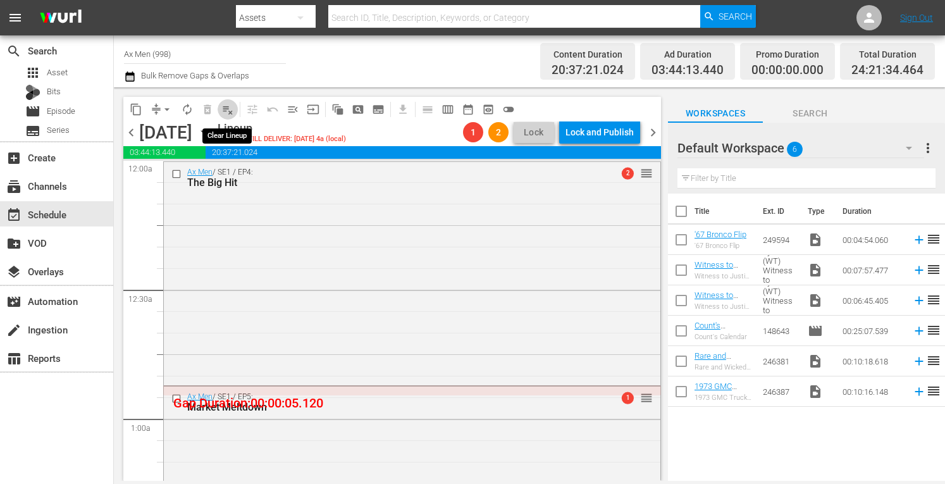
click at [229, 111] on span "playlist_remove_outlined" at bounding box center [227, 109] width 13 height 13
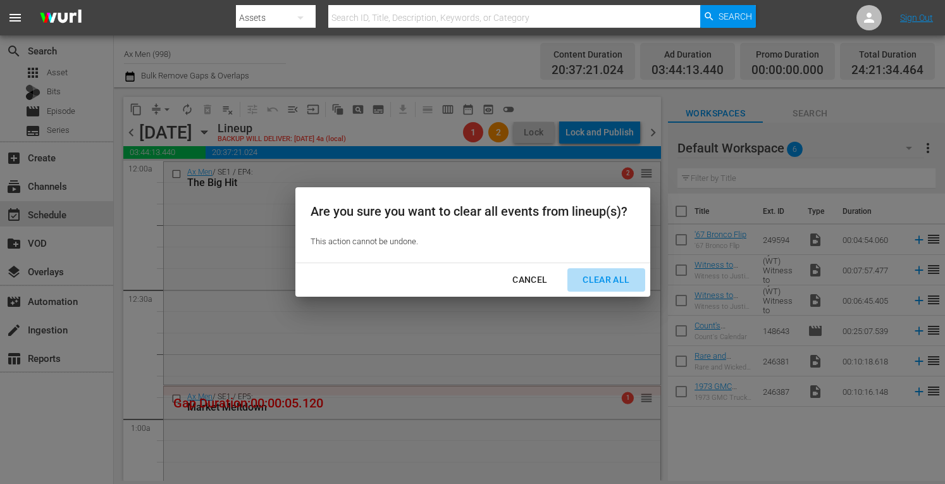
click at [606, 280] on div "Clear All" at bounding box center [606, 280] width 67 height 16
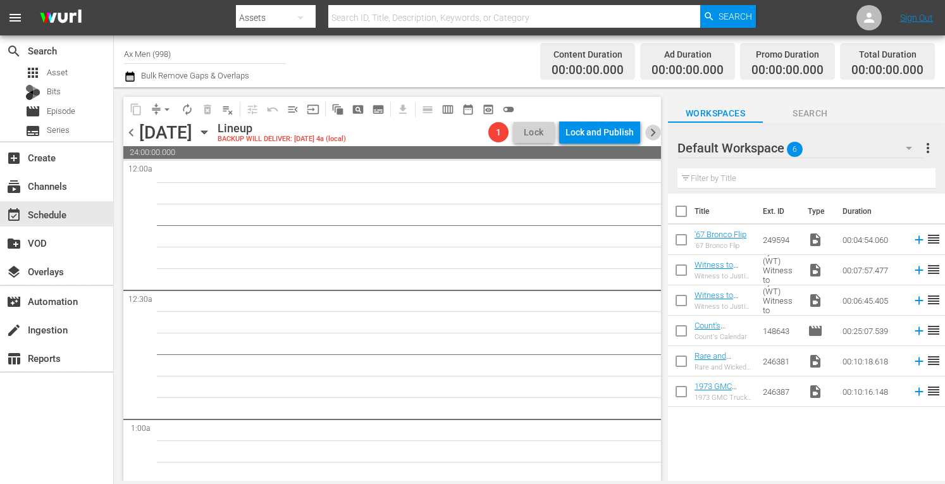
click at [650, 127] on span "chevron_right" at bounding box center [654, 133] width 16 height 16
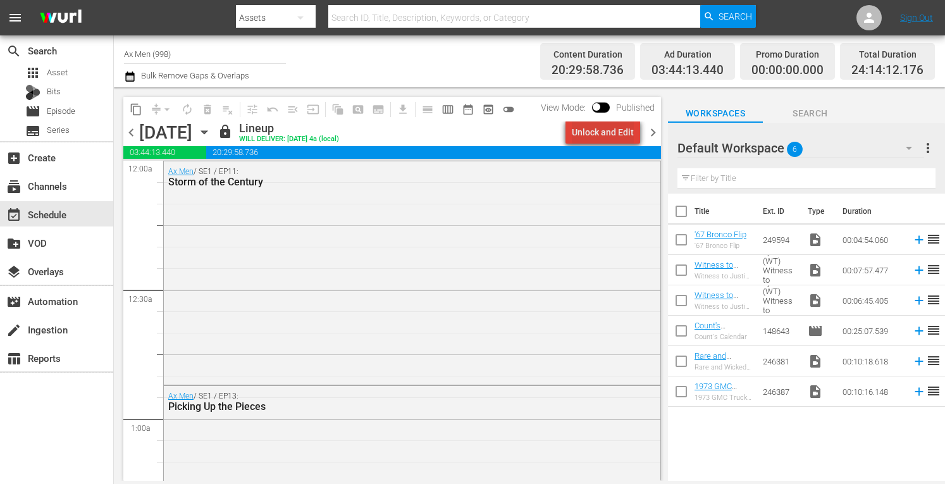
click at [623, 131] on div "Unlock and Edit" at bounding box center [603, 132] width 62 height 23
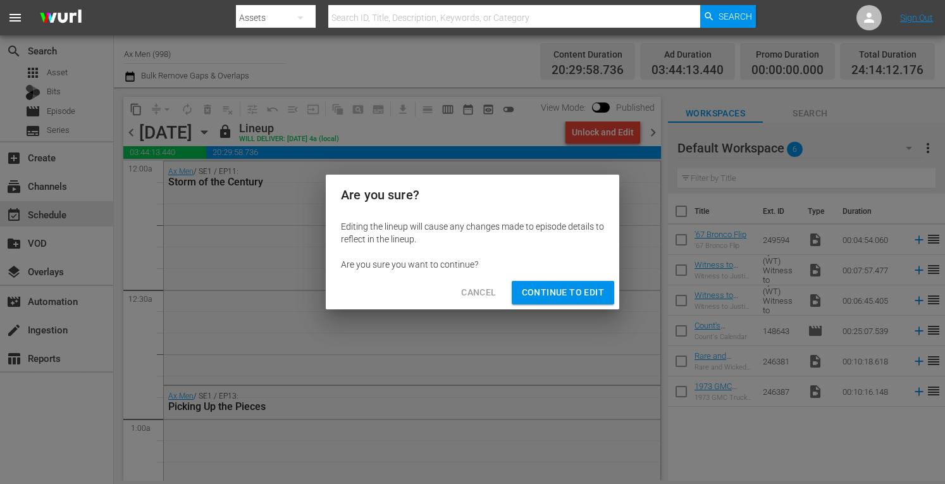
click at [559, 293] on span "Continue to Edit" at bounding box center [563, 293] width 82 height 16
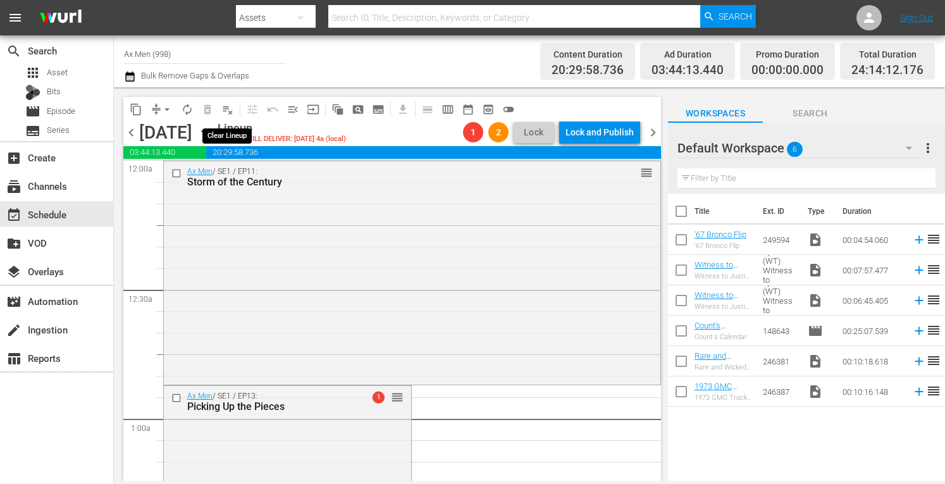
click at [230, 107] on span "playlist_remove_outlined" at bounding box center [227, 109] width 13 height 13
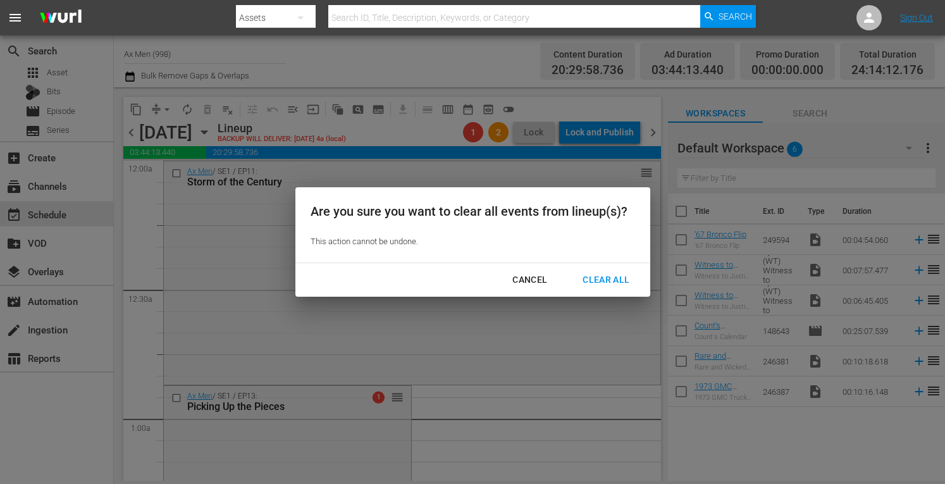
click at [596, 280] on div "Clear All" at bounding box center [606, 280] width 67 height 16
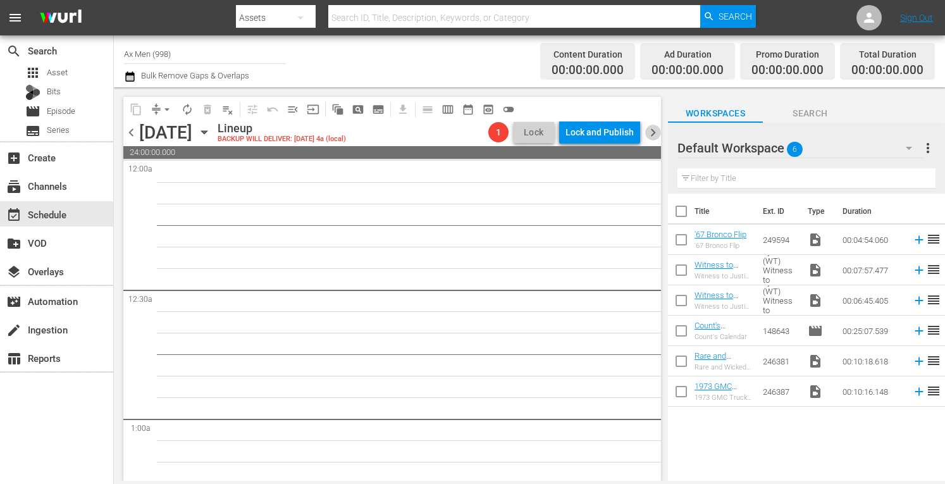
click at [652, 128] on span "chevron_right" at bounding box center [654, 133] width 16 height 16
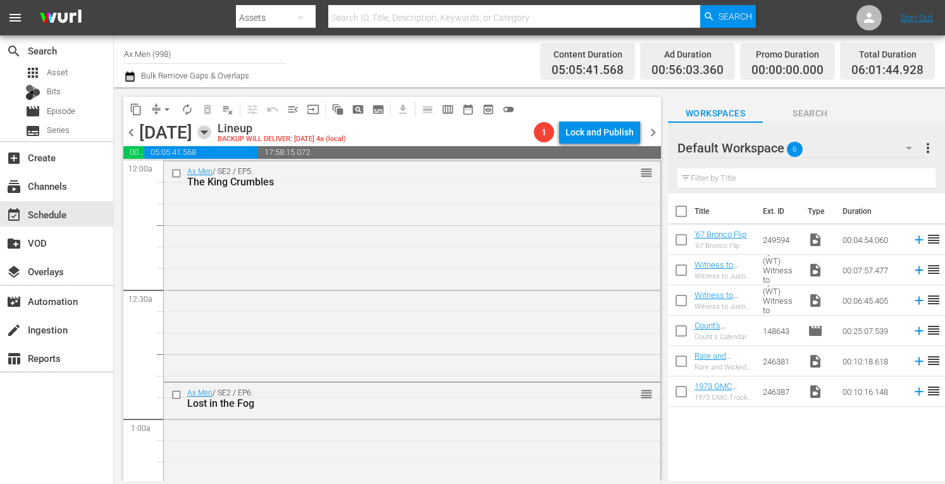
click at [211, 128] on icon "button" at bounding box center [204, 132] width 14 height 14
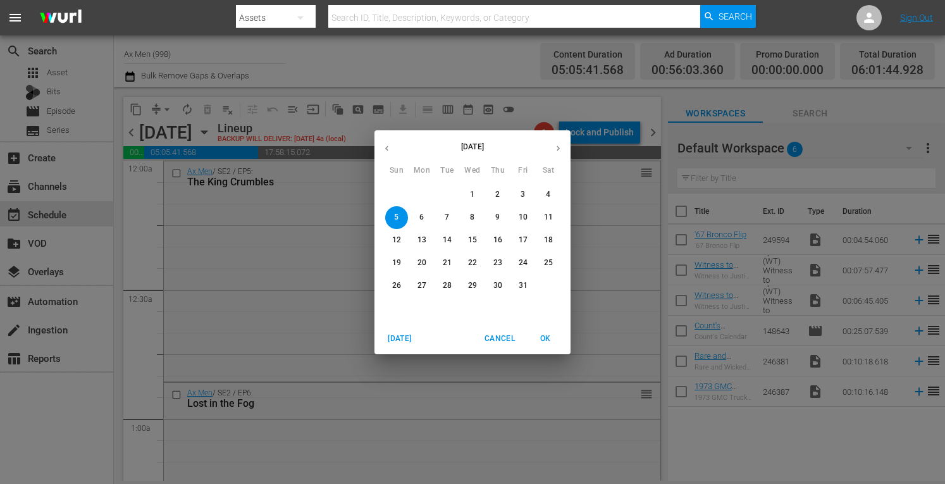
click at [446, 281] on p "28" at bounding box center [447, 285] width 9 height 11
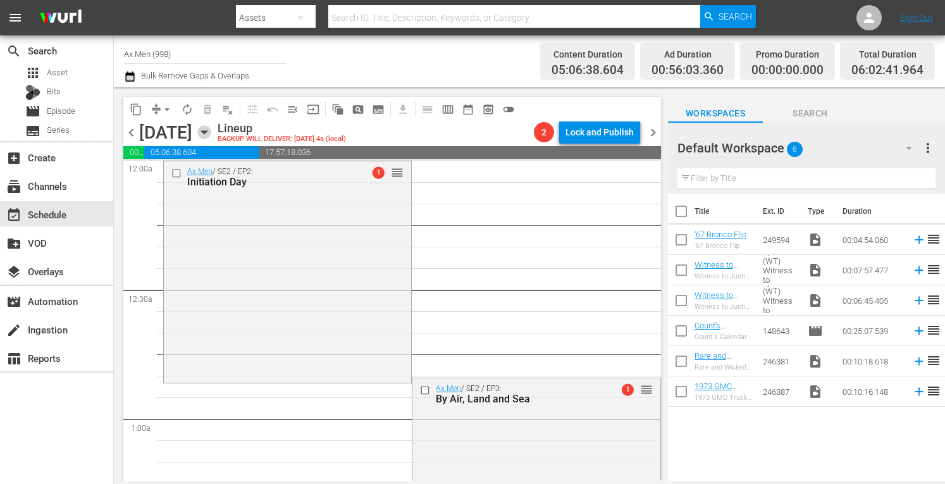
click at [211, 135] on icon "button" at bounding box center [204, 132] width 14 height 14
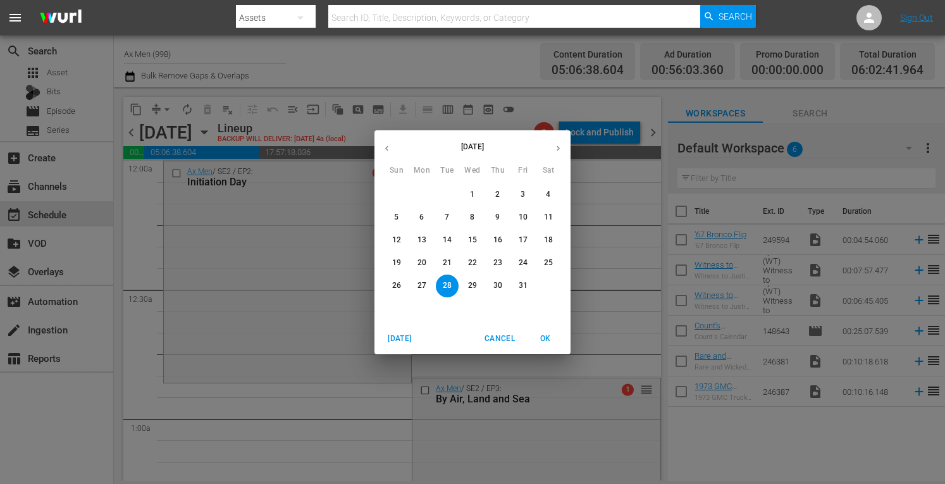
click at [390, 153] on button "button" at bounding box center [387, 148] width 25 height 25
click at [401, 283] on span "28" at bounding box center [396, 285] width 23 height 11
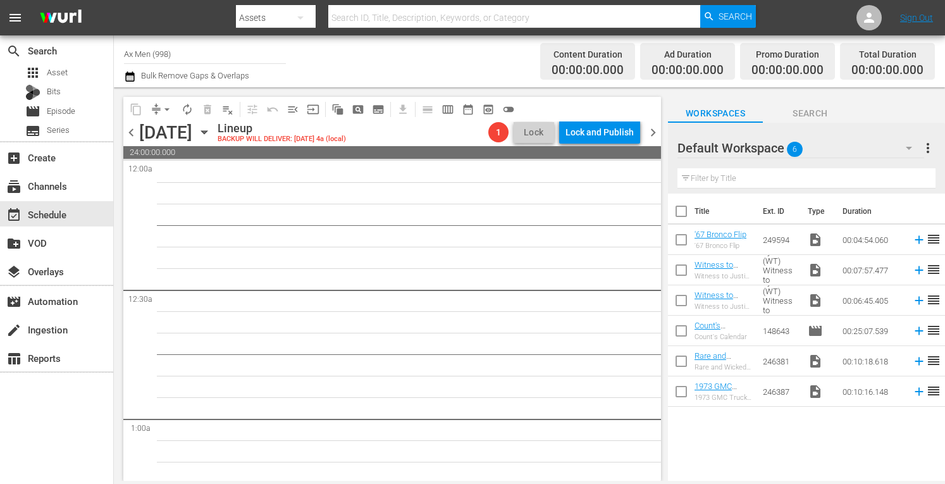
click at [211, 130] on icon "button" at bounding box center [204, 132] width 14 height 14
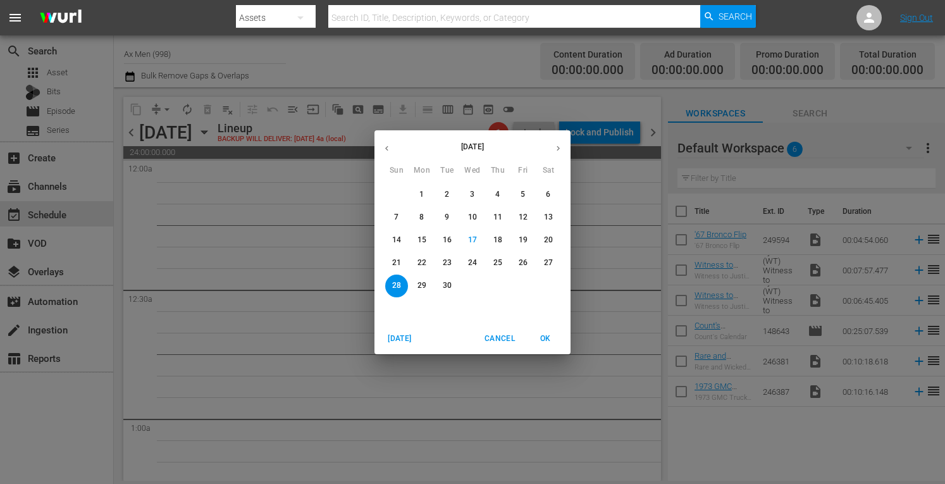
click at [423, 258] on p "22" at bounding box center [422, 263] width 9 height 11
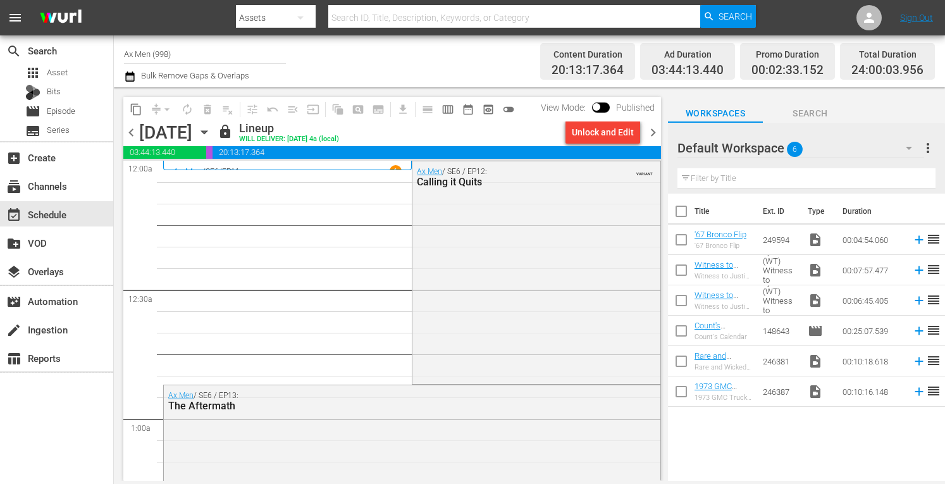
click at [651, 133] on span "chevron_right" at bounding box center [654, 133] width 16 height 16
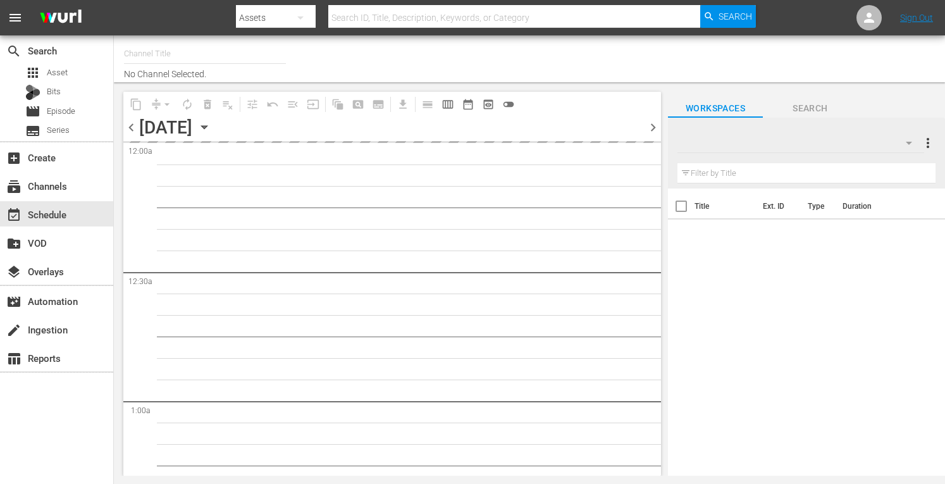
type input "Ax Men (998)"
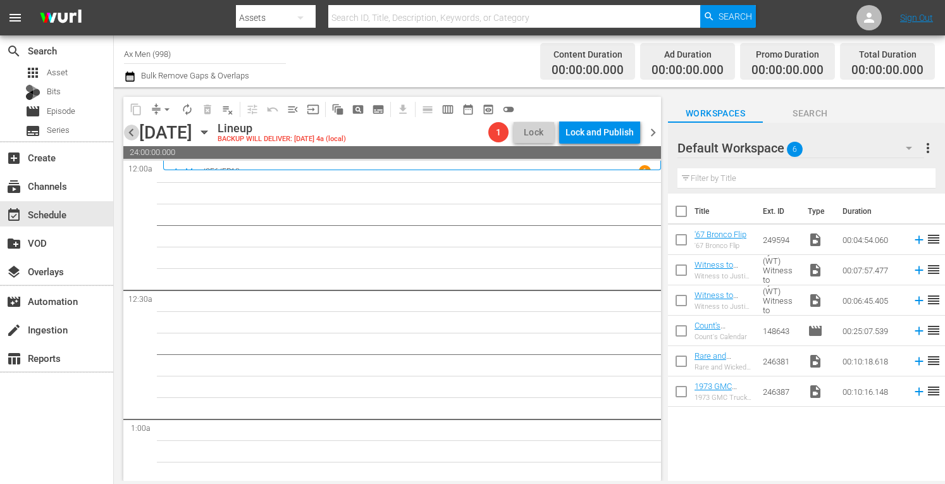
click at [134, 131] on span "chevron_left" at bounding box center [131, 133] width 16 height 16
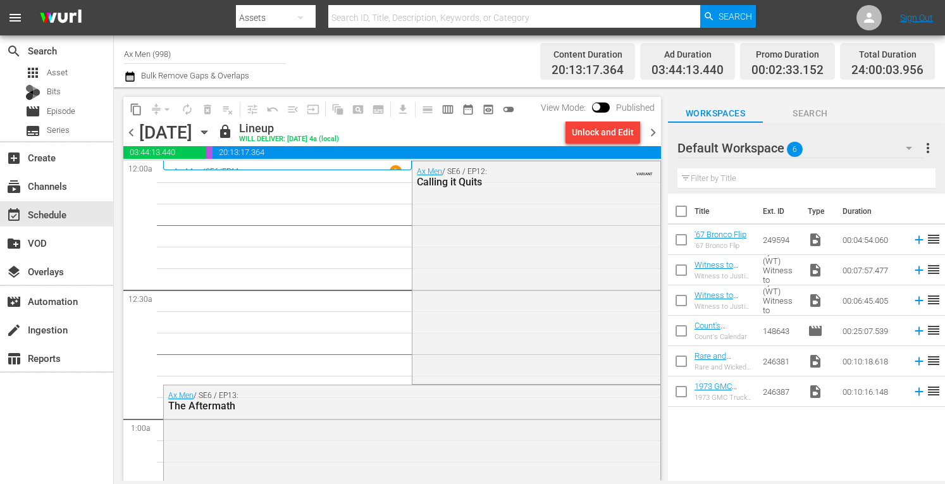
click at [651, 130] on span "chevron_right" at bounding box center [654, 133] width 16 height 16
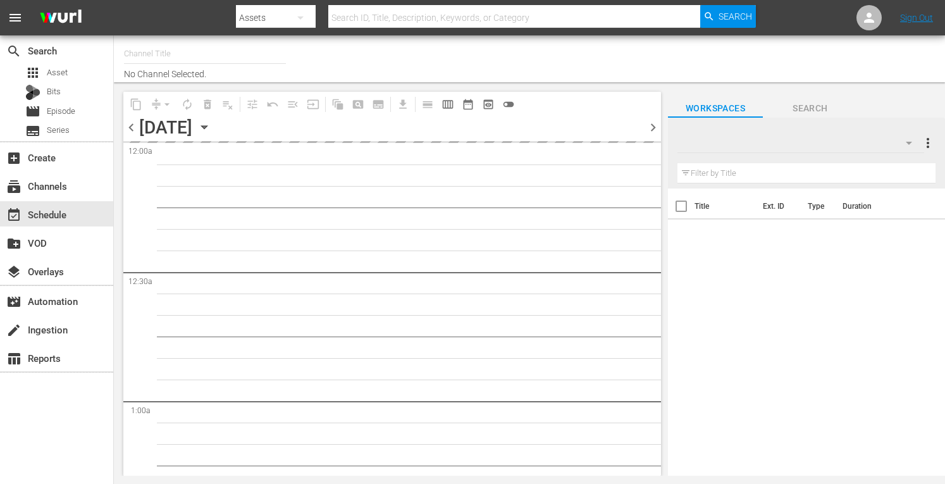
type input "Ax Men (998)"
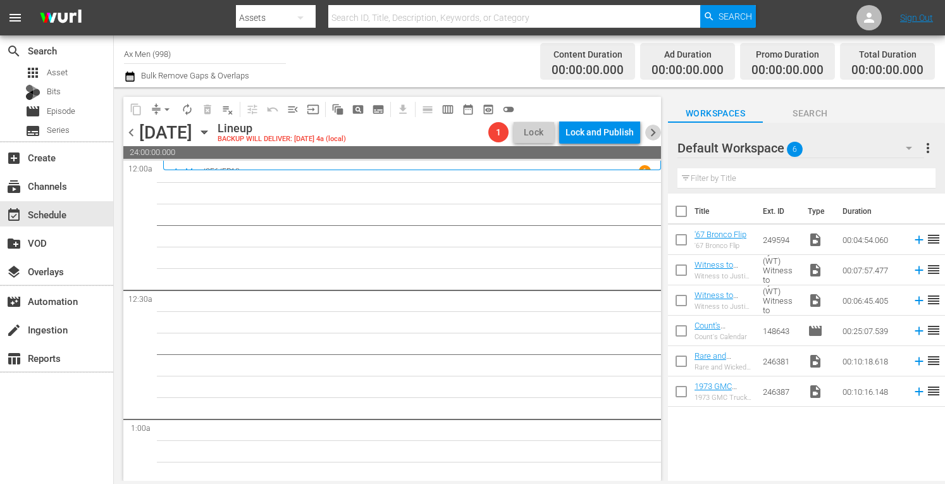
click at [654, 137] on span "chevron_right" at bounding box center [654, 133] width 16 height 16
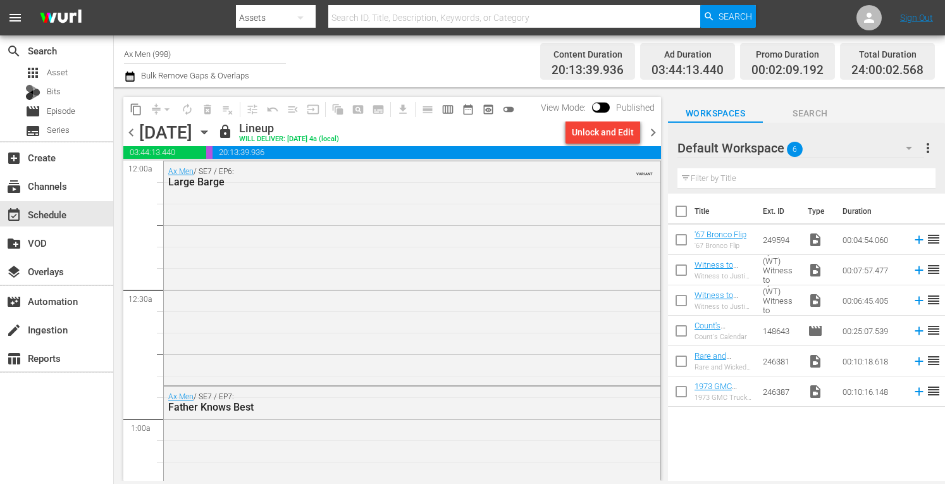
click at [654, 137] on span "chevron_right" at bounding box center [654, 133] width 16 height 16
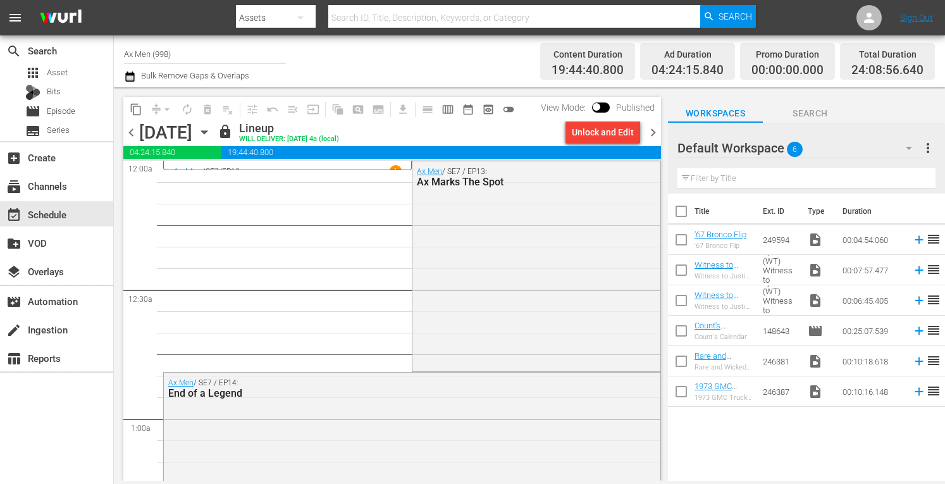
click at [654, 137] on span "chevron_right" at bounding box center [654, 133] width 16 height 16
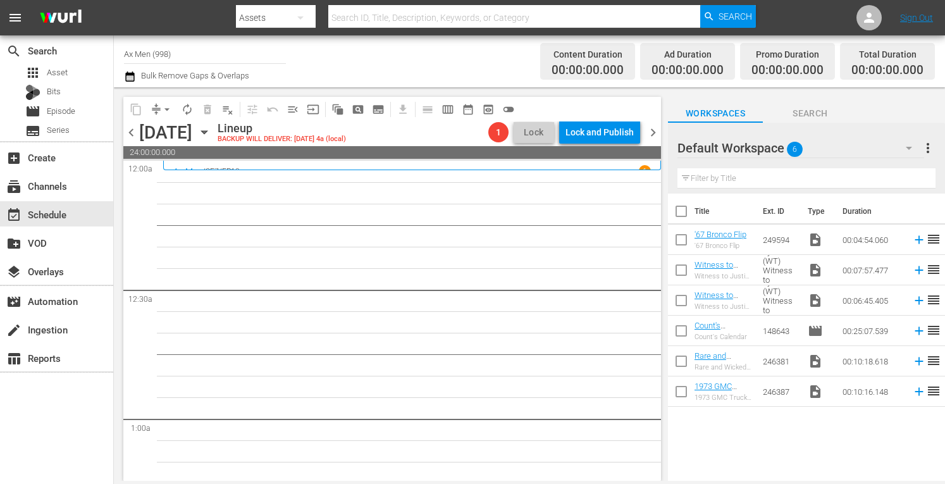
click at [131, 134] on span "chevron_left" at bounding box center [131, 133] width 16 height 16
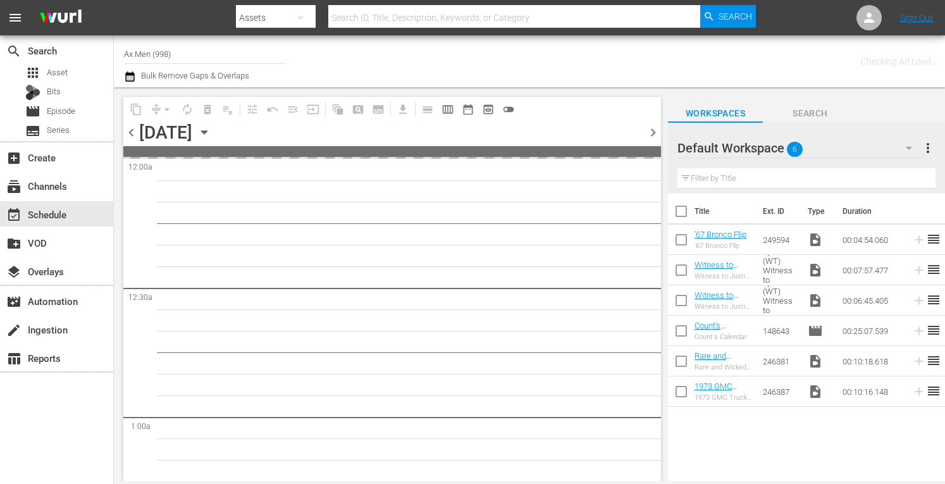
click at [131, 134] on span "chevron_left" at bounding box center [131, 133] width 16 height 16
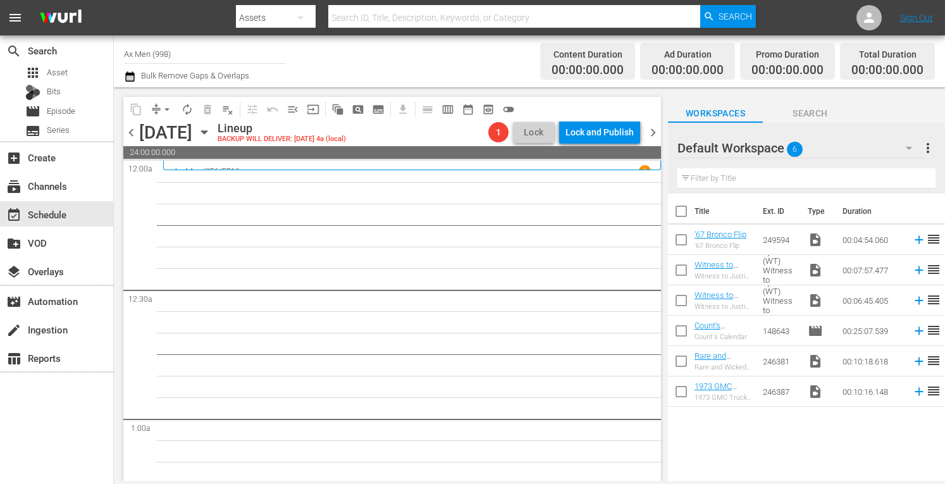
click at [658, 131] on span "chevron_right" at bounding box center [654, 133] width 16 height 16
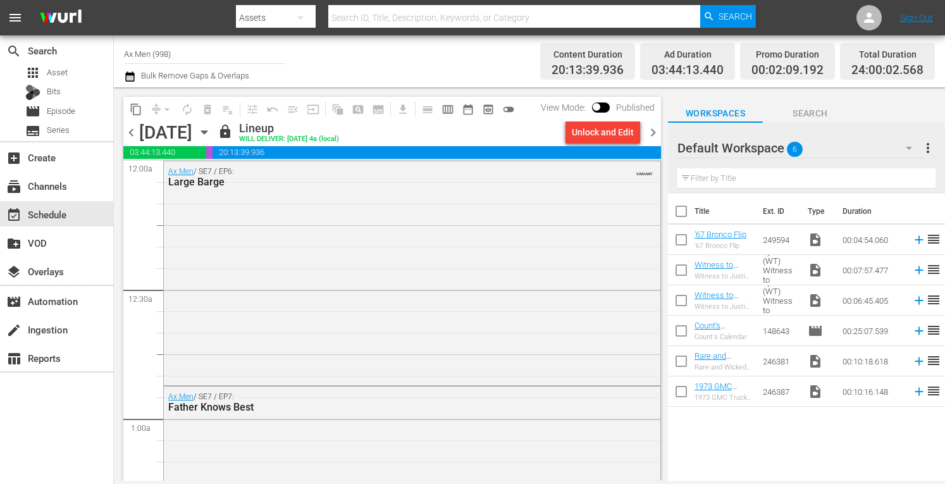
click at [132, 127] on span "chevron_left" at bounding box center [131, 133] width 16 height 16
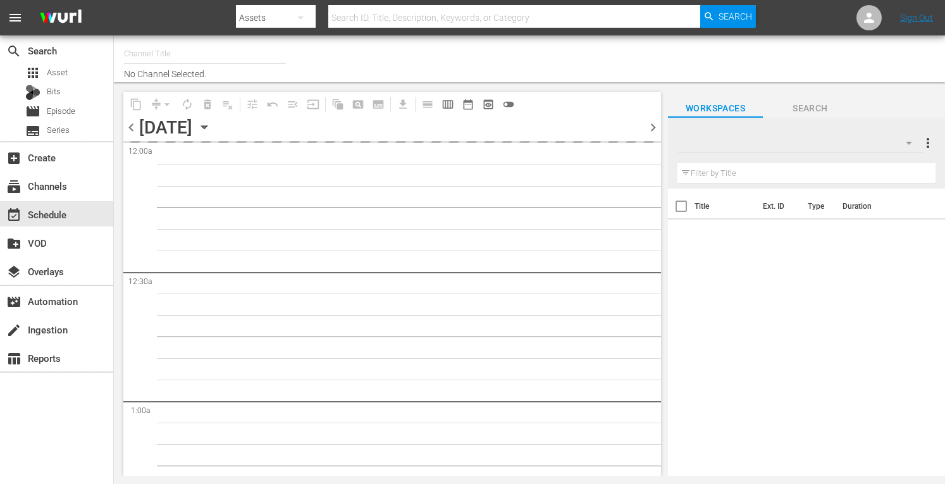
type input "Ax Men (998)"
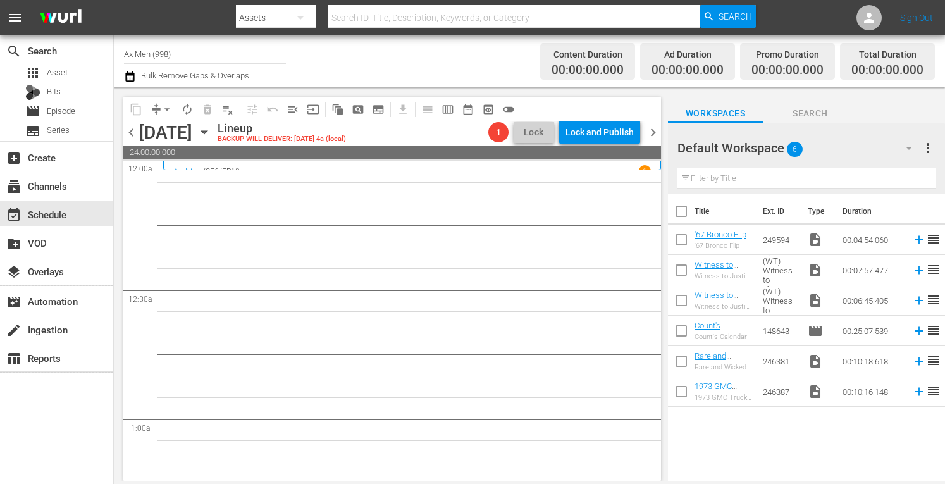
click at [655, 135] on span "chevron_right" at bounding box center [654, 133] width 16 height 16
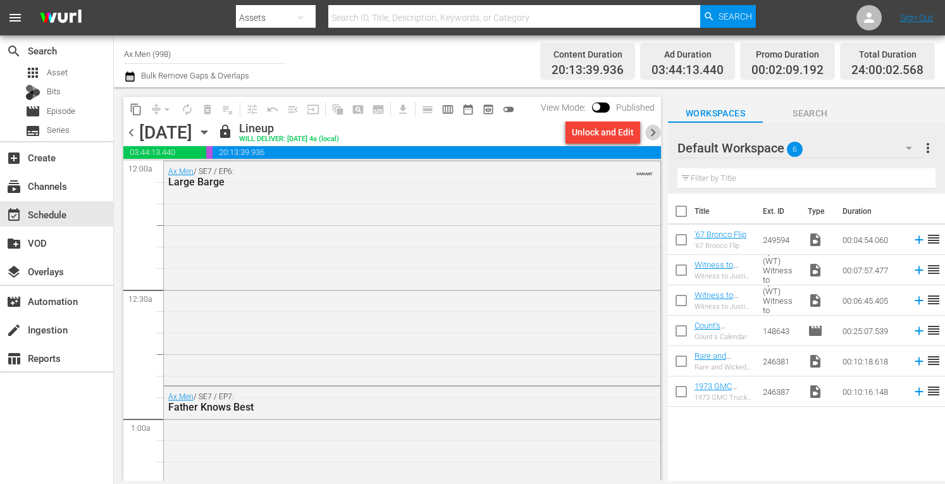
click at [655, 135] on span "chevron_right" at bounding box center [654, 133] width 16 height 16
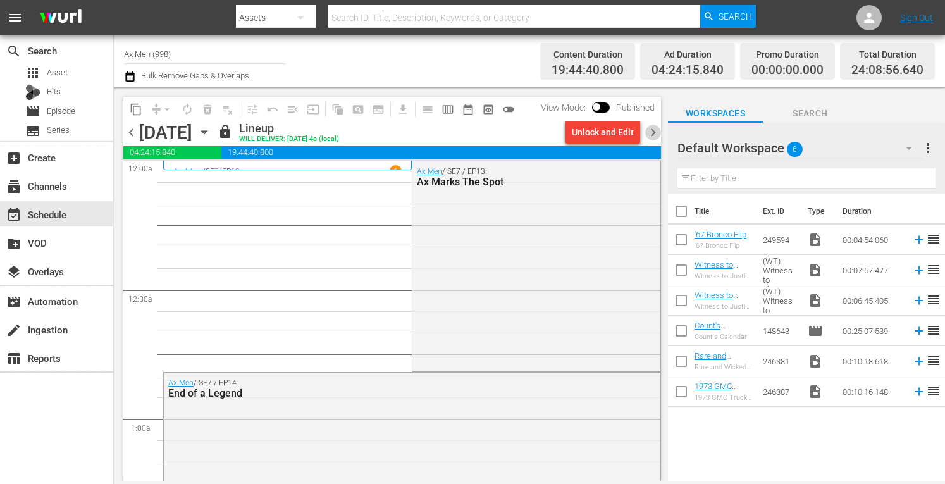
click at [655, 135] on span "chevron_right" at bounding box center [654, 133] width 16 height 16
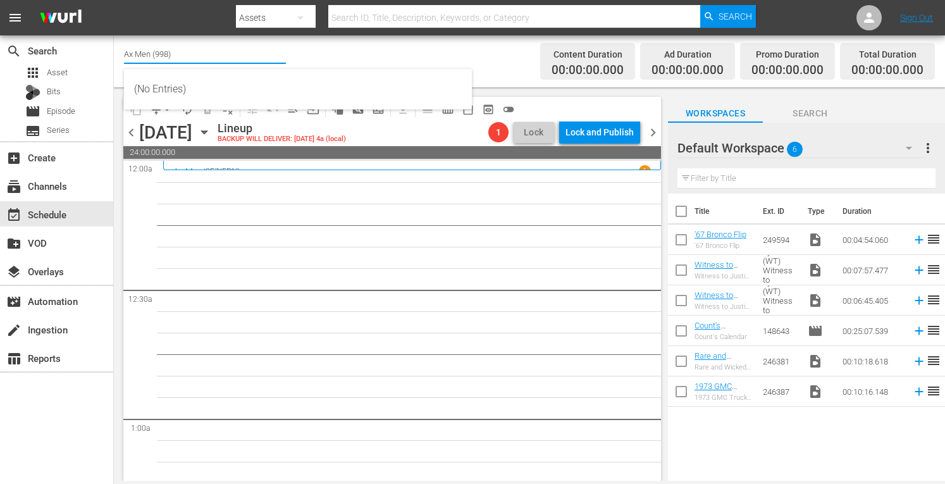
click at [206, 58] on input "Ax Men (998)" at bounding box center [205, 54] width 162 height 30
type input "A"
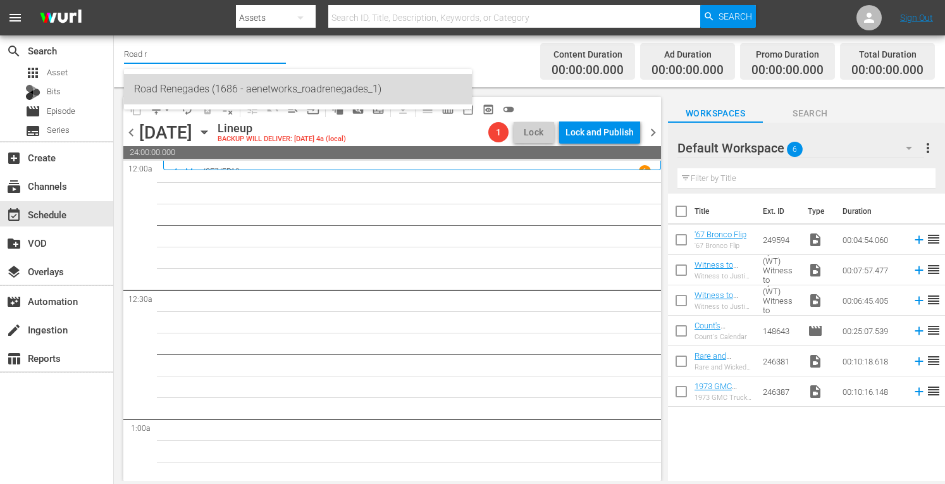
click at [196, 90] on div "Road Renegades (1686 - aenetworks_roadrenegades_1)" at bounding box center [298, 89] width 328 height 30
type input "Road Renegades (1686 - aenetworks_roadrenegades_1)"
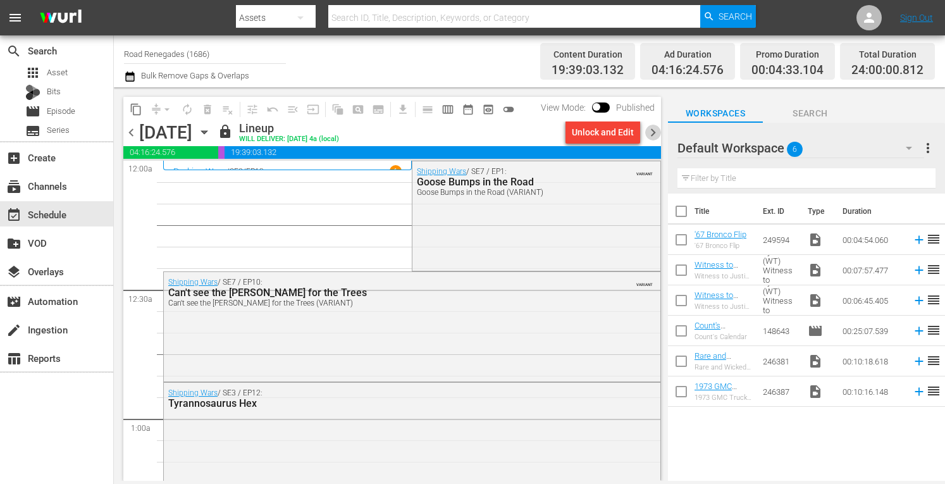
click at [659, 134] on span "chevron_right" at bounding box center [654, 133] width 16 height 16
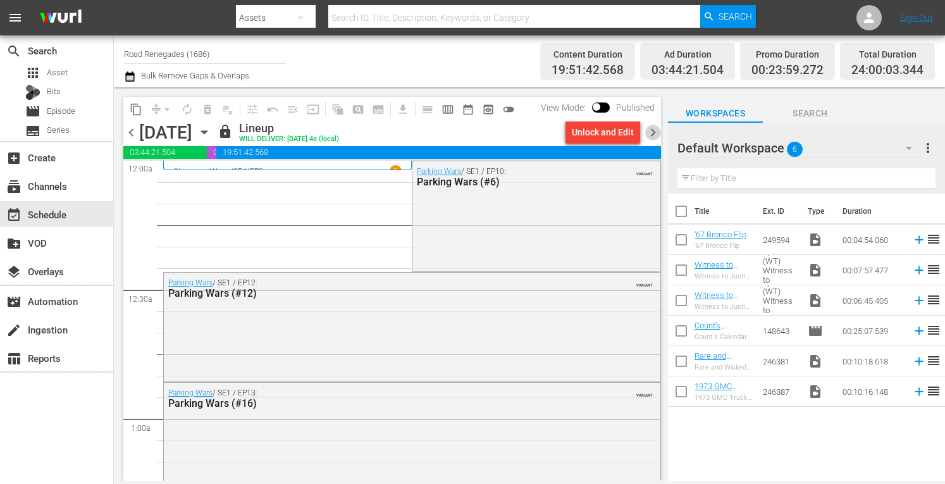
click at [658, 137] on span "chevron_right" at bounding box center [654, 133] width 16 height 16
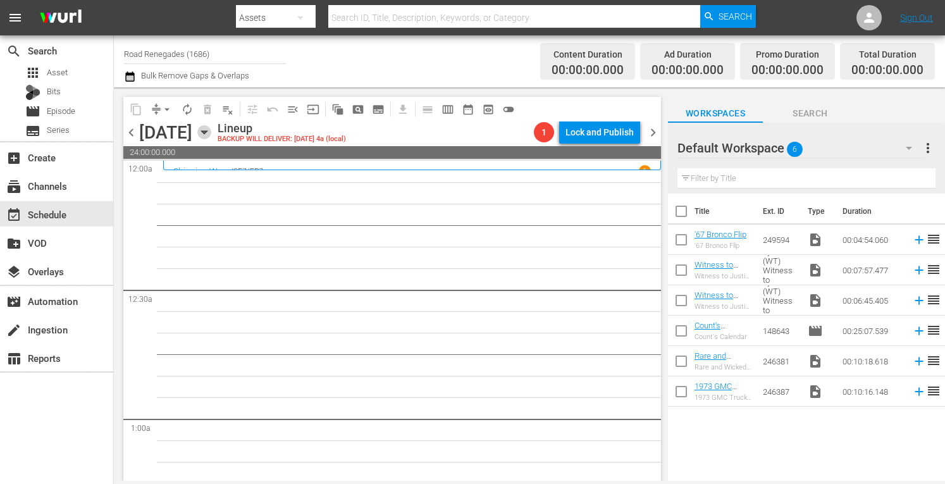
click at [211, 136] on icon "button" at bounding box center [204, 132] width 14 height 14
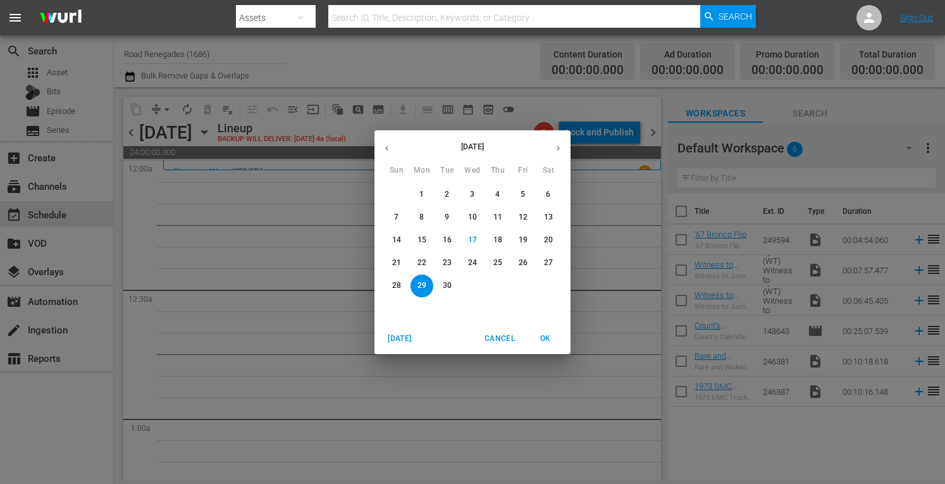
click at [559, 153] on button "button" at bounding box center [558, 148] width 25 height 25
click at [425, 216] on span "6" at bounding box center [422, 217] width 23 height 11
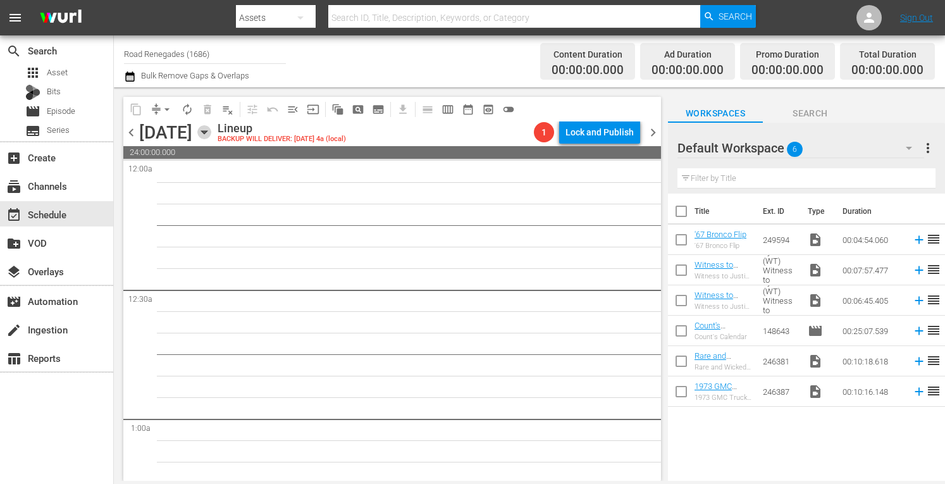
click at [207, 134] on icon "button" at bounding box center [204, 132] width 6 height 3
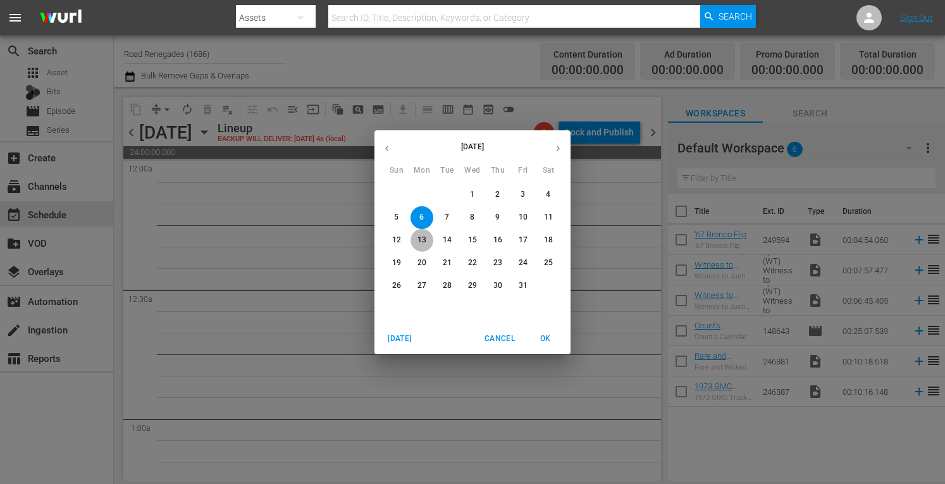
click at [420, 236] on p "13" at bounding box center [422, 240] width 9 height 11
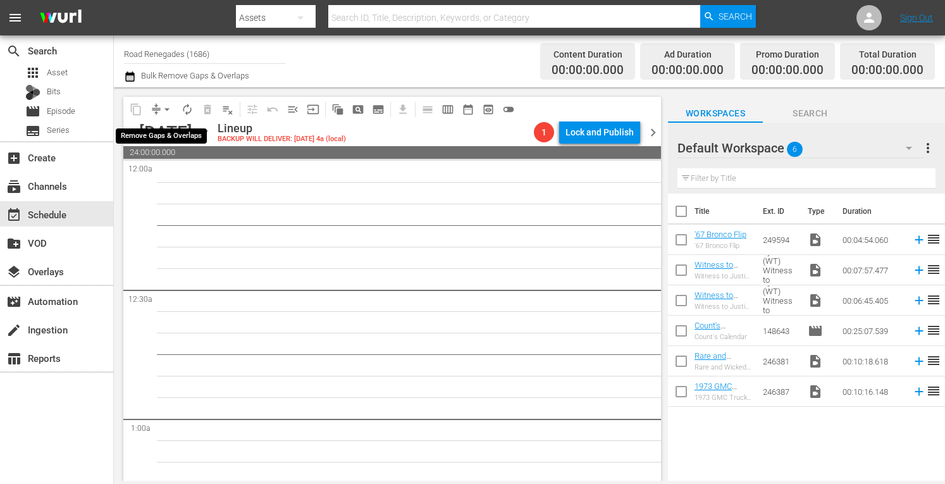
click at [165, 109] on span "arrow_drop_down" at bounding box center [167, 109] width 13 height 13
click at [324, 50] on div "Channel Title Road Renegades (1686) Bulk Remove Gaps & Overlaps" at bounding box center [329, 62] width 411 height 46
click at [207, 132] on icon "button" at bounding box center [204, 132] width 6 height 3
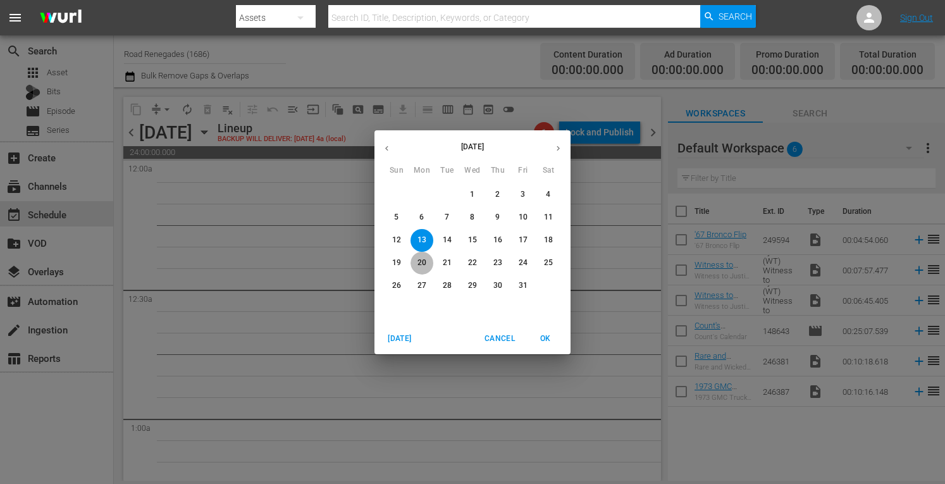
click at [423, 259] on p "20" at bounding box center [422, 263] width 9 height 11
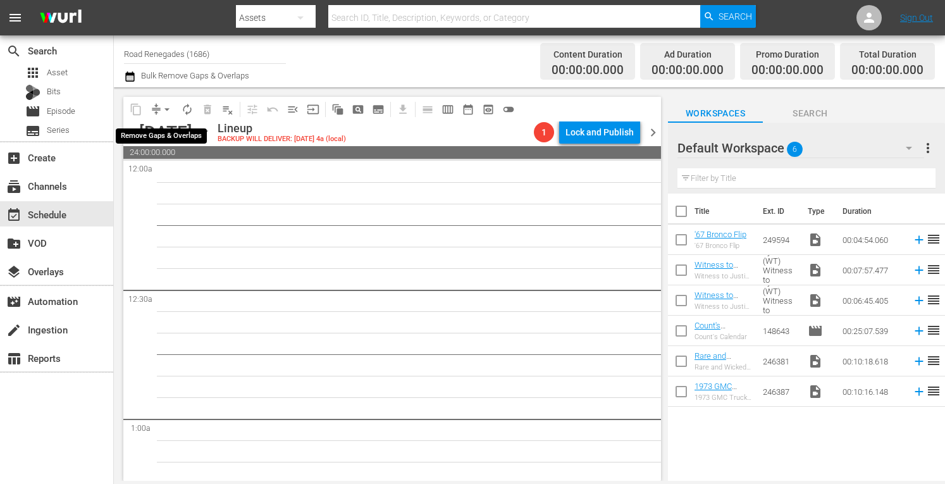
click at [166, 107] on span "arrow_drop_down" at bounding box center [167, 109] width 13 height 13
click at [161, 135] on li "Align to Midnight" at bounding box center [167, 135] width 104 height 21
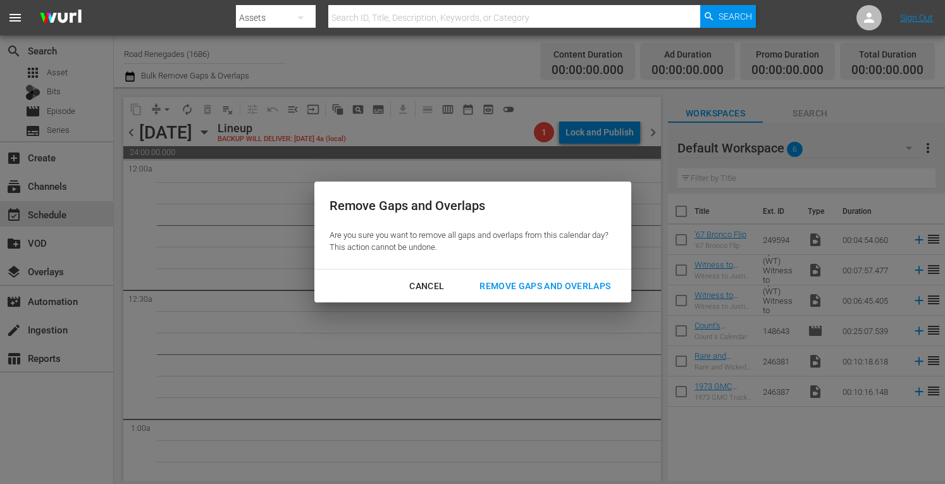
click at [533, 284] on div "Remove Gaps and Overlaps" at bounding box center [545, 286] width 151 height 16
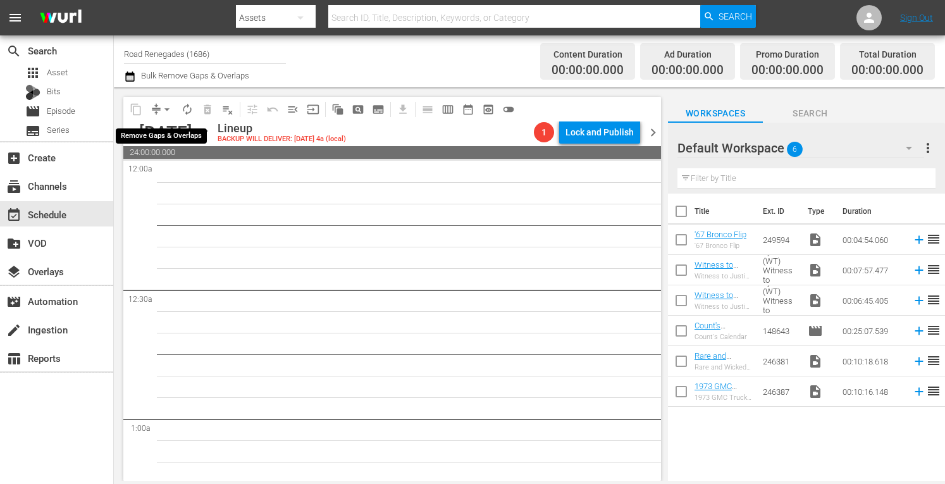
click at [170, 103] on span "arrow_drop_down" at bounding box center [167, 109] width 13 height 13
click at [286, 72] on div "Channel Title Road Renegades (1686) Bulk Remove Gaps & Overlaps" at bounding box center [329, 62] width 411 height 46
click at [207, 134] on icon "button" at bounding box center [204, 132] width 6 height 3
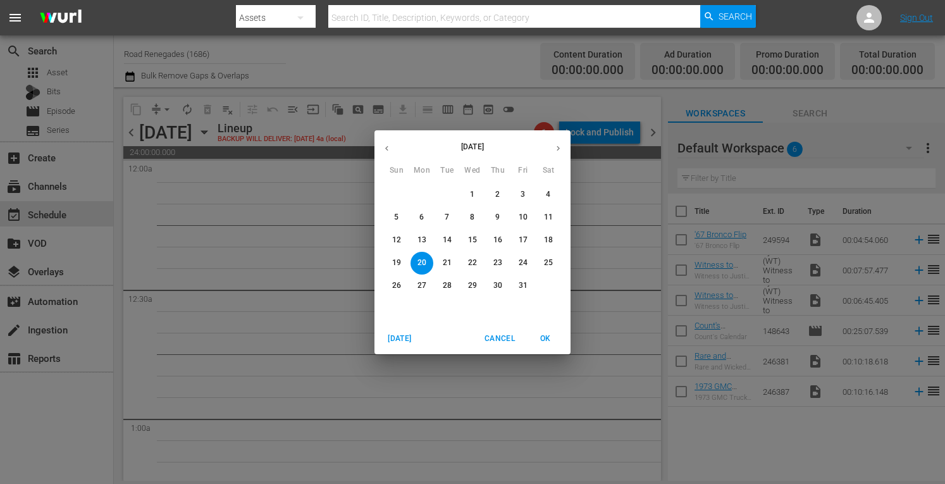
click at [387, 146] on icon "button" at bounding box center [386, 148] width 3 height 5
click at [421, 285] on p "29" at bounding box center [422, 285] width 9 height 11
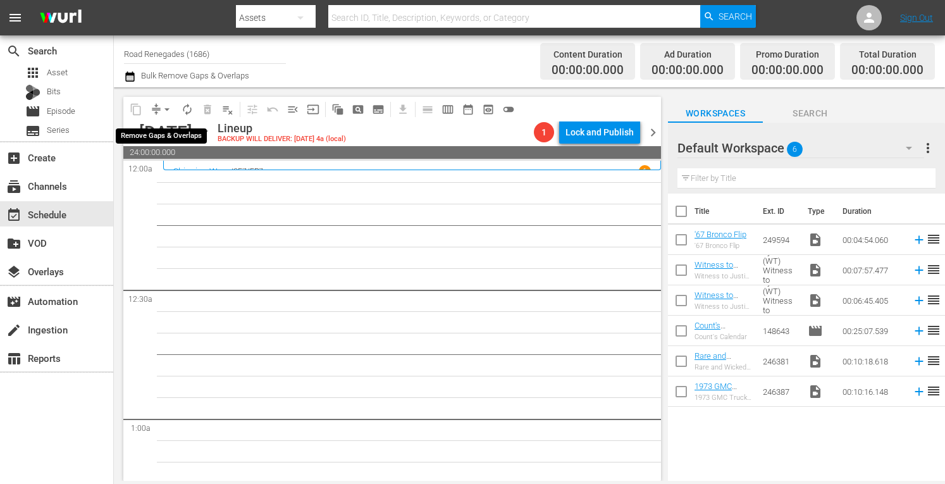
click at [168, 104] on span "arrow_drop_down" at bounding box center [167, 109] width 13 height 13
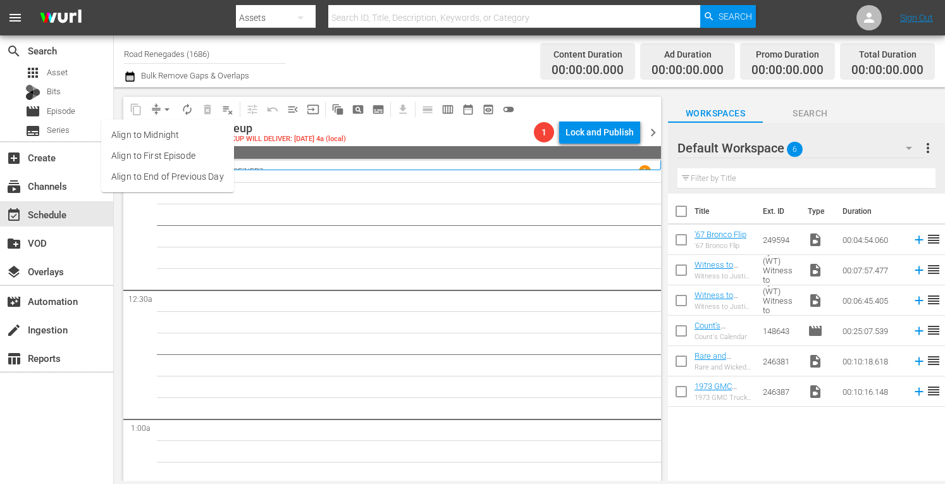
click at [163, 132] on li "Align to Midnight" at bounding box center [167, 135] width 133 height 21
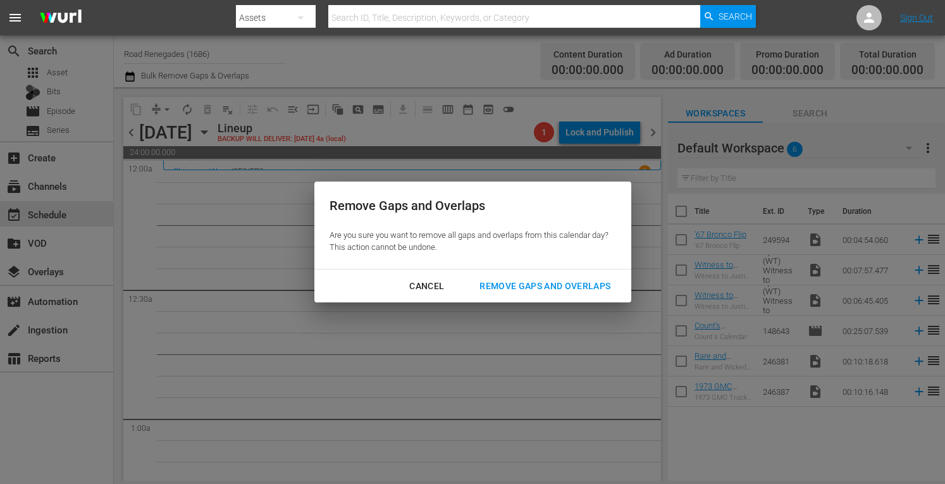
click at [495, 281] on div "Remove Gaps and Overlaps" at bounding box center [545, 286] width 151 height 16
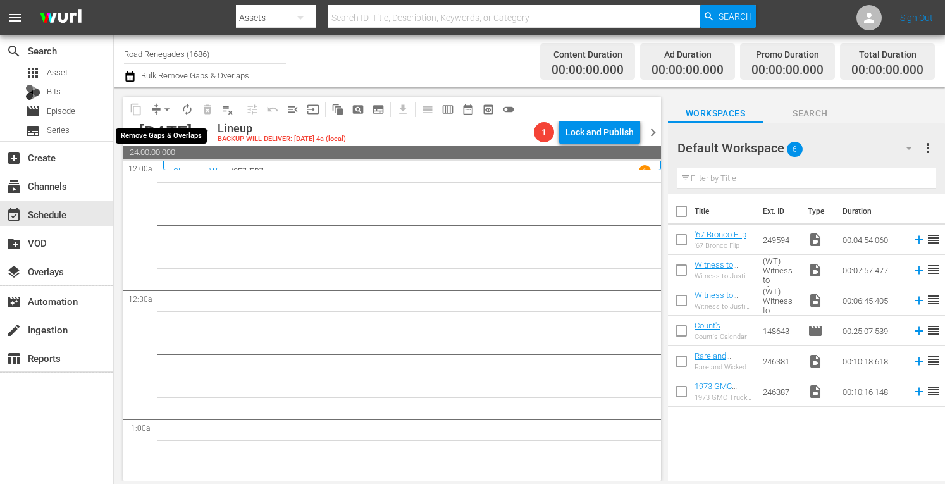
click at [169, 106] on span "arrow_drop_down" at bounding box center [167, 109] width 13 height 13
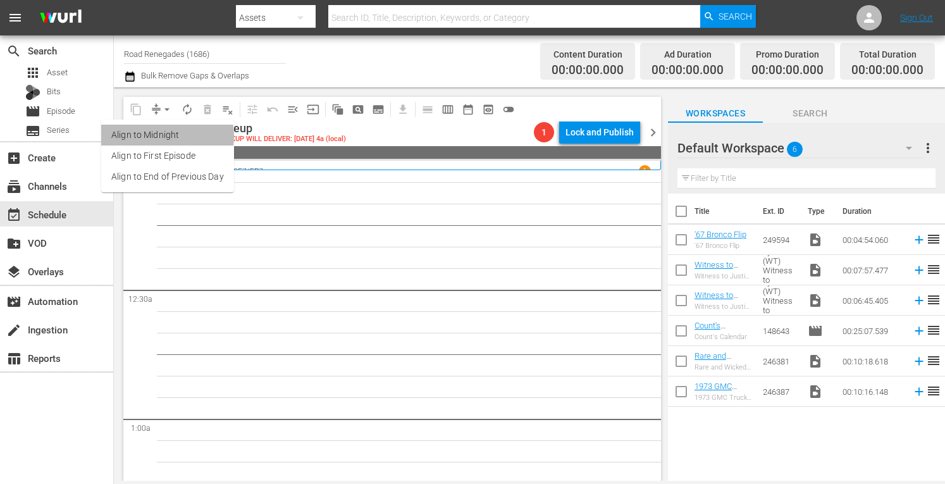
click at [165, 136] on li "Align to Midnight" at bounding box center [167, 135] width 133 height 21
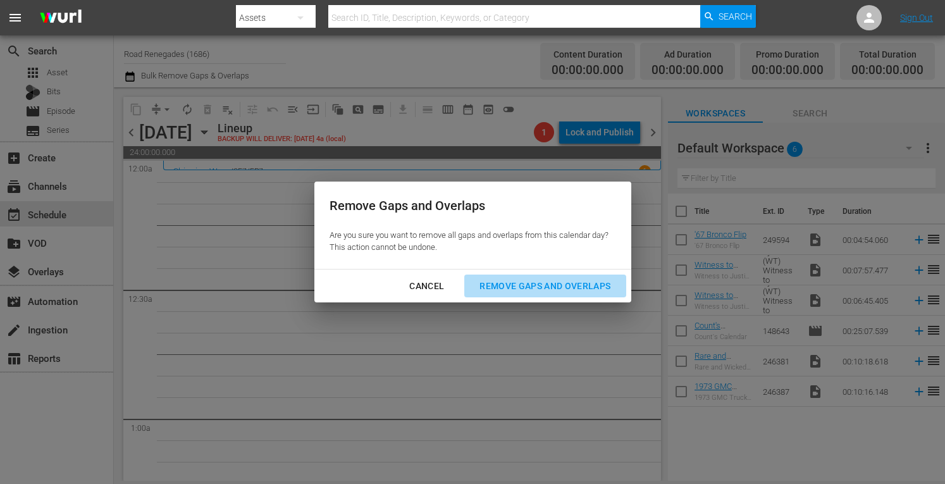
click at [503, 289] on div "Remove Gaps and Overlaps" at bounding box center [545, 286] width 151 height 16
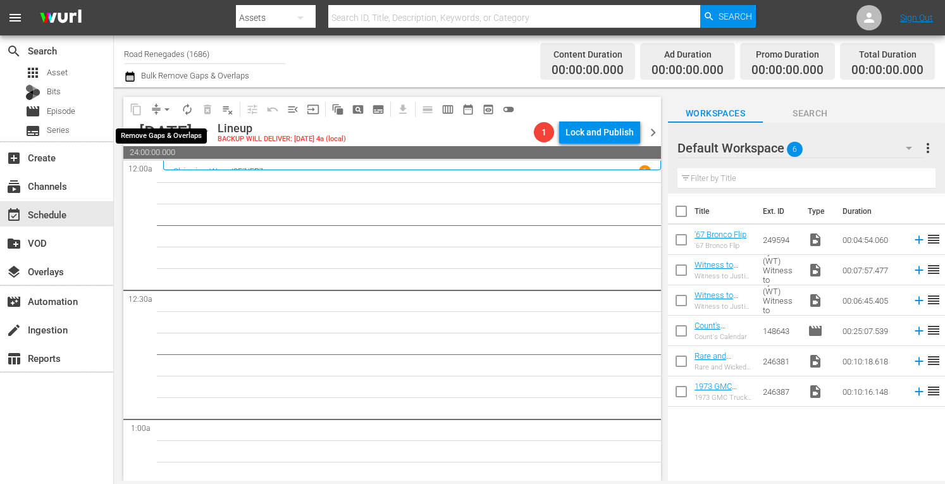
click at [168, 109] on span "arrow_drop_down" at bounding box center [167, 109] width 13 height 13
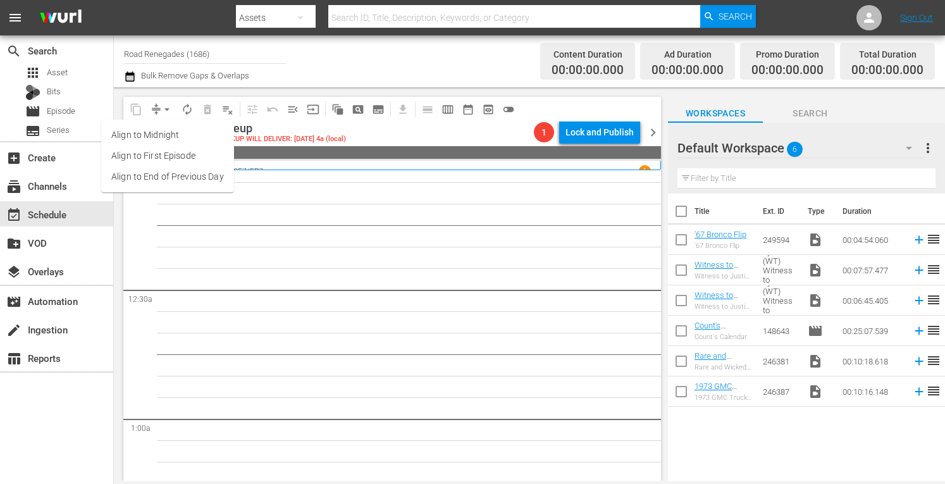
click at [163, 135] on li "Align to Midnight" at bounding box center [167, 135] width 133 height 21
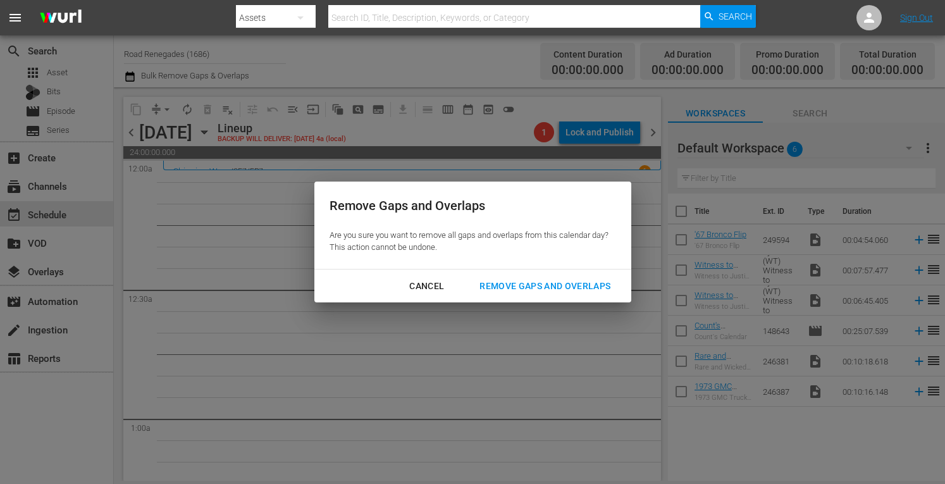
click at [564, 285] on div "Remove Gaps and Overlaps" at bounding box center [545, 286] width 151 height 16
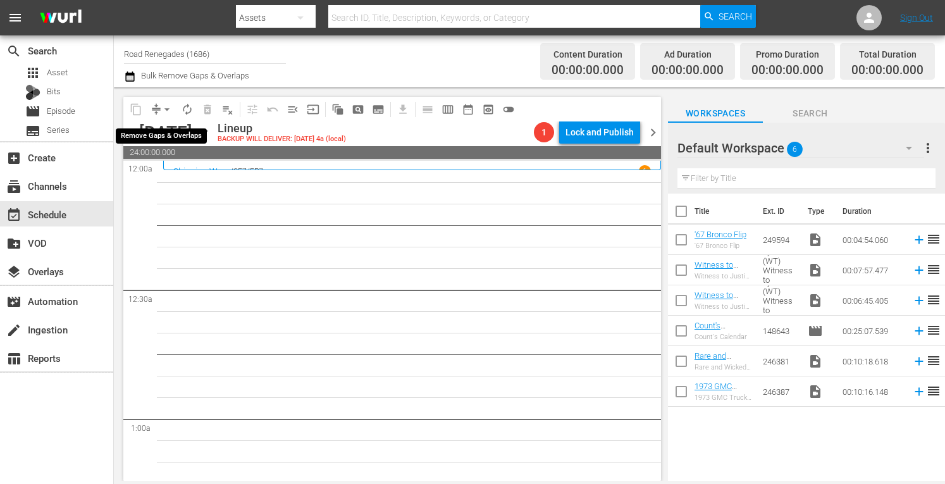
click at [167, 107] on span "arrow_drop_down" at bounding box center [167, 109] width 13 height 13
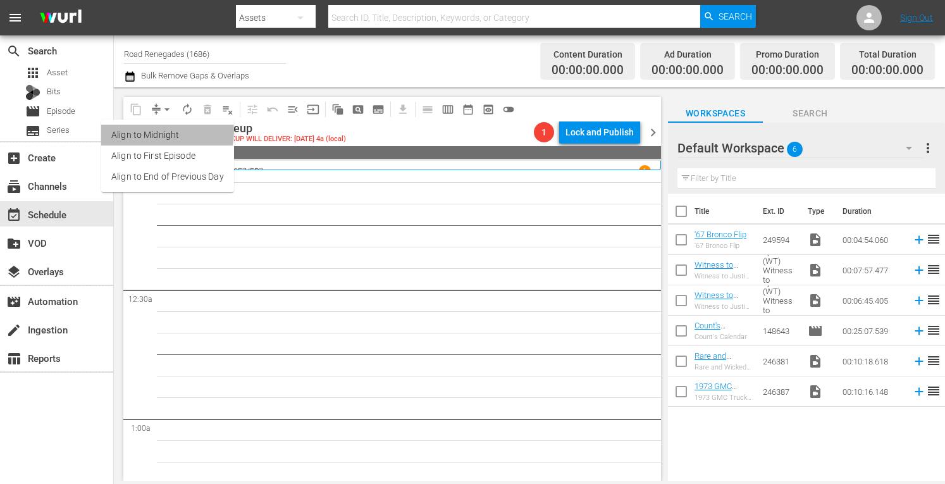
click at [165, 132] on li "Align to Midnight" at bounding box center [167, 135] width 133 height 21
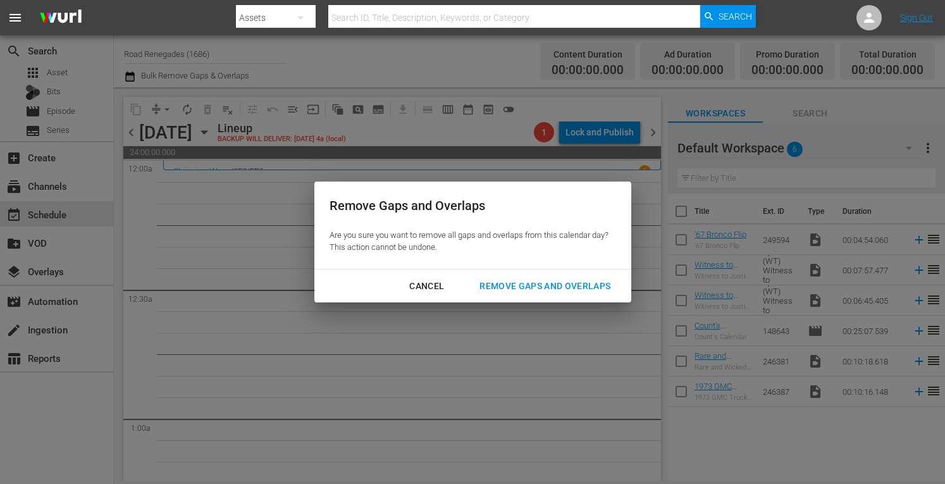
click at [505, 285] on div "Remove Gaps and Overlaps" at bounding box center [545, 286] width 151 height 16
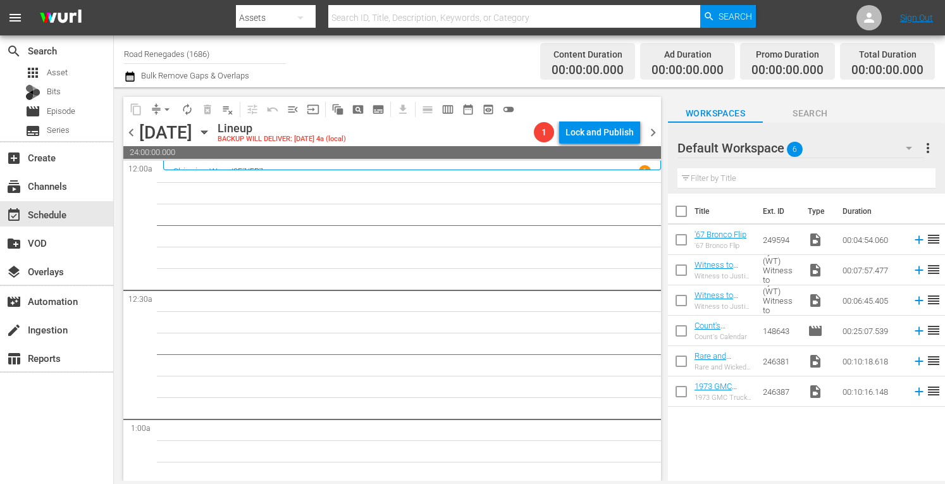
click at [652, 128] on span "chevron_right" at bounding box center [654, 133] width 16 height 16
click at [207, 134] on icon "button" at bounding box center [204, 132] width 6 height 3
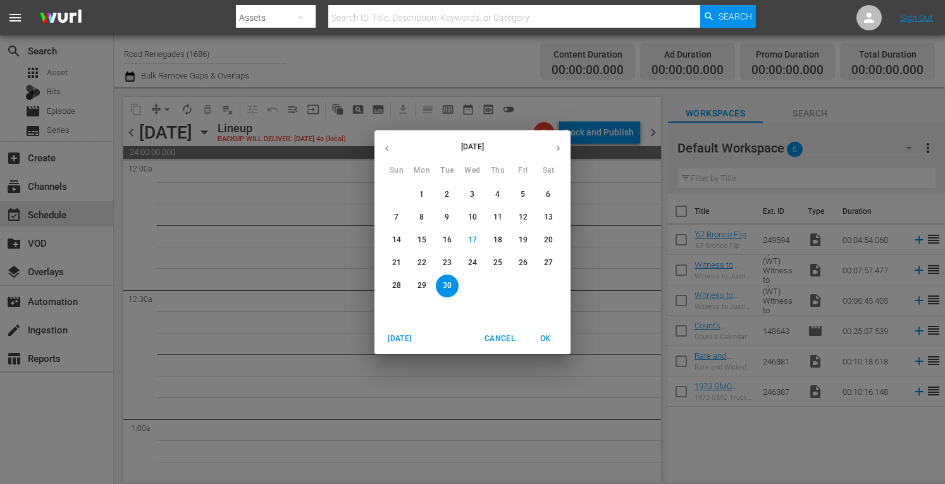
click at [554, 151] on icon "button" at bounding box center [558, 148] width 9 height 9
click at [473, 190] on p "1" at bounding box center [472, 194] width 4 height 11
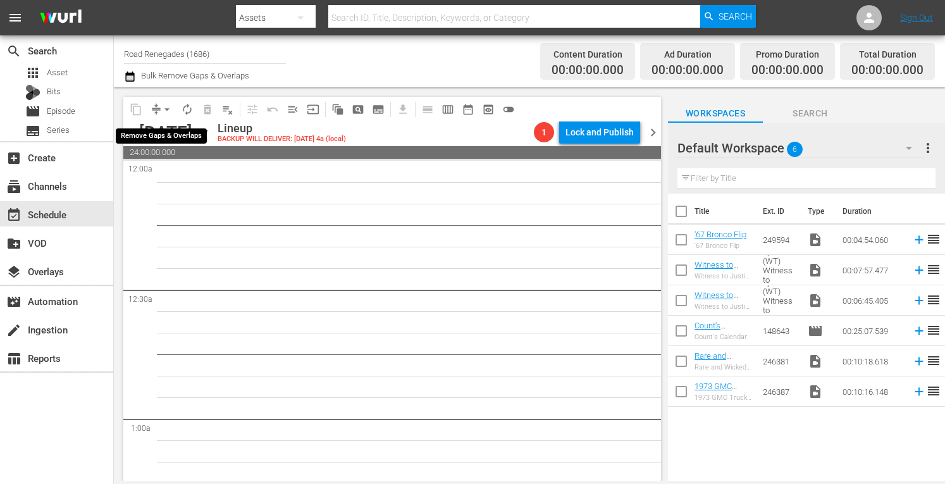
click at [166, 105] on span "arrow_drop_down" at bounding box center [167, 109] width 13 height 13
click at [166, 132] on li "Align to Midnight" at bounding box center [167, 135] width 104 height 21
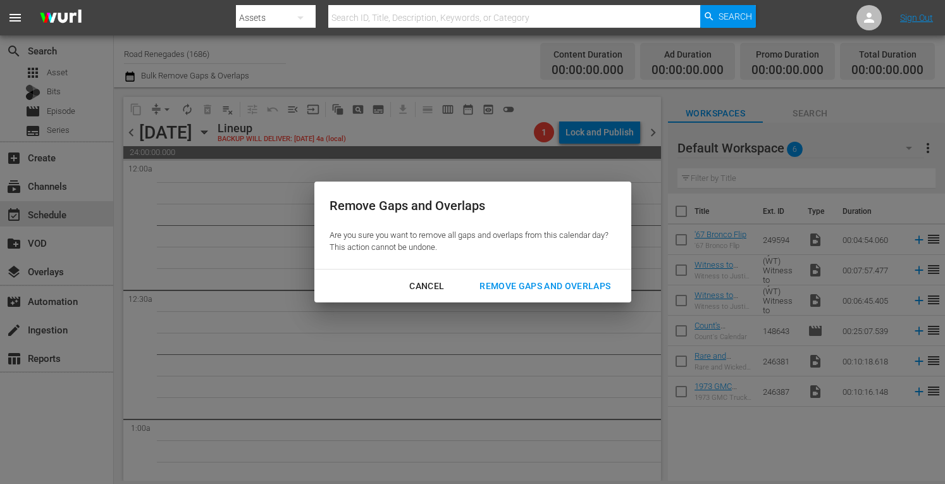
click at [525, 282] on div "Remove Gaps and Overlaps" at bounding box center [545, 286] width 151 height 16
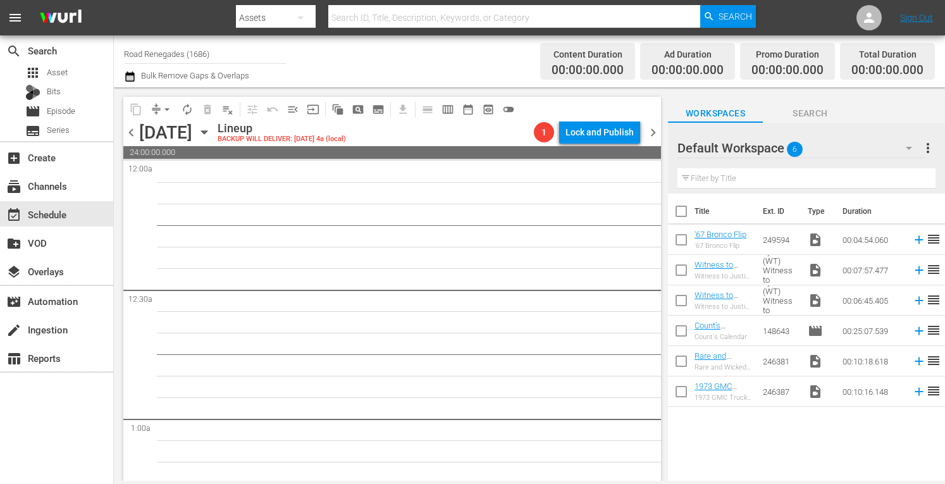
click at [242, 56] on input "Road Renegades (1686)" at bounding box center [205, 54] width 162 height 30
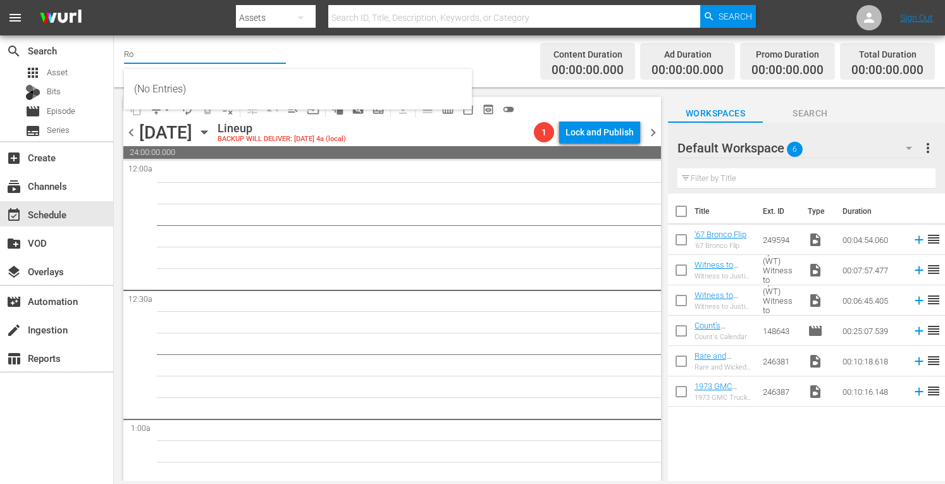
type input "R"
click at [242, 58] on input "text" at bounding box center [205, 54] width 162 height 30
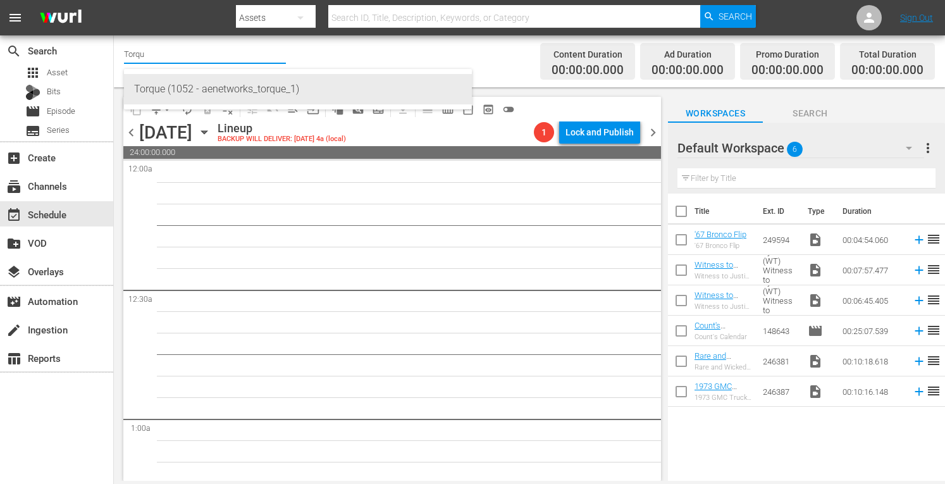
click at [216, 87] on div "Torque (1052 - aenetworks_torque_1)" at bounding box center [298, 89] width 328 height 30
type input "Torque (1052 - aenetworks_torque_1)"
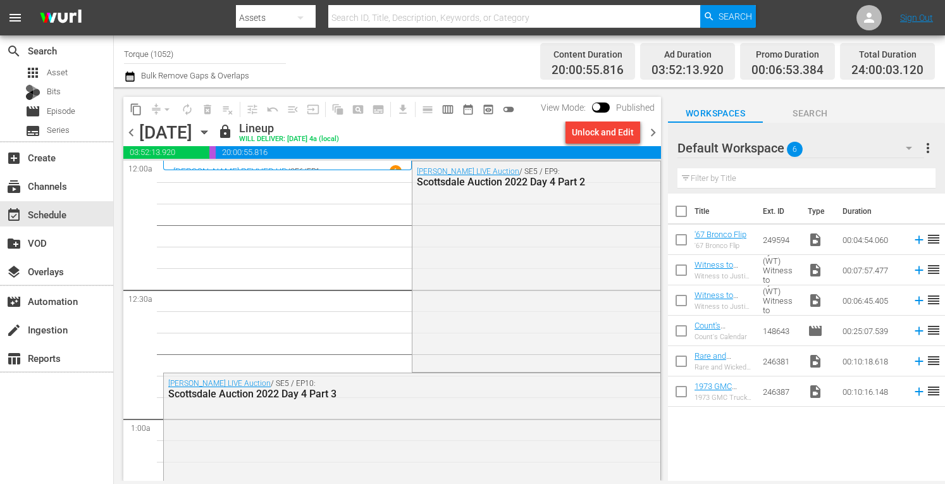
click at [652, 133] on span "chevron_right" at bounding box center [654, 133] width 16 height 16
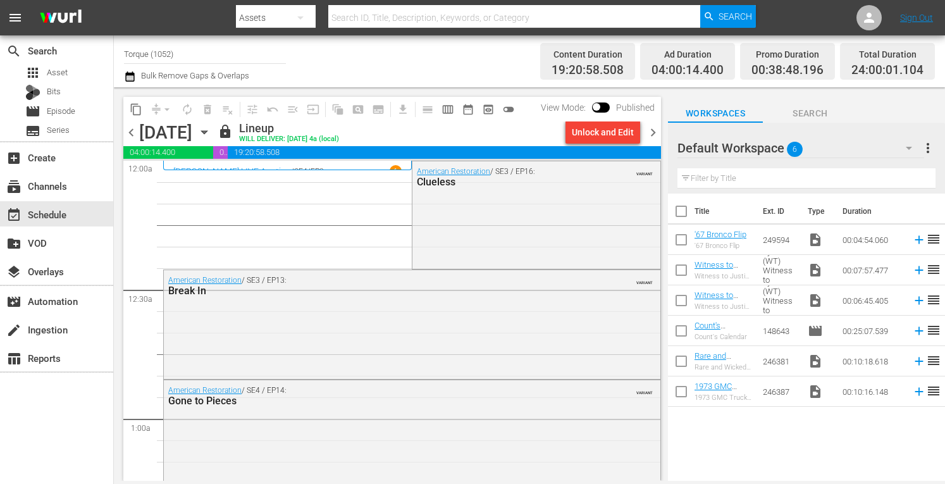
click at [652, 133] on span "chevron_right" at bounding box center [654, 133] width 16 height 16
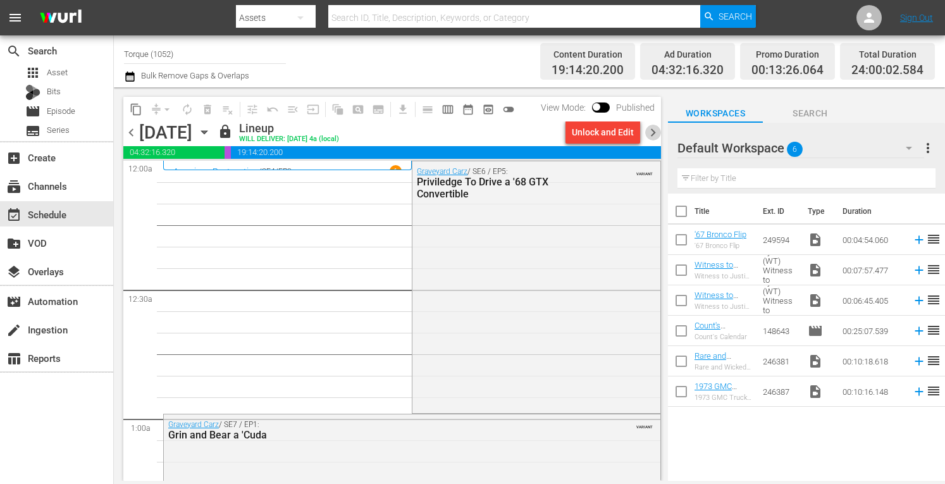
click at [652, 133] on span "chevron_right" at bounding box center [654, 133] width 16 height 16
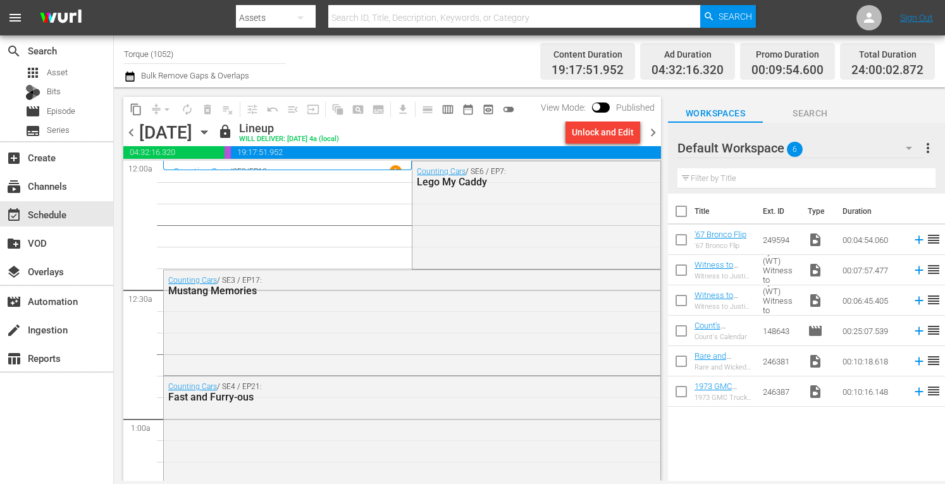
click at [652, 133] on span "chevron_right" at bounding box center [654, 133] width 16 height 16
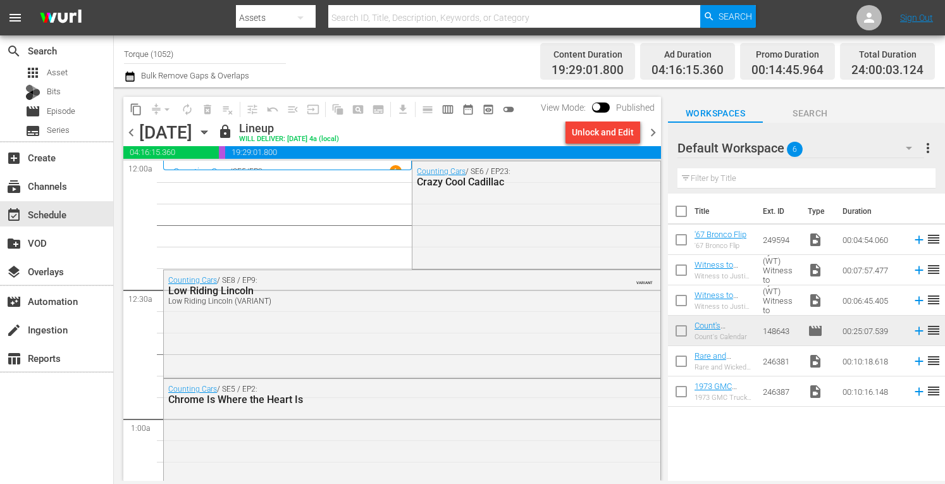
click at [652, 133] on span "chevron_right" at bounding box center [654, 133] width 16 height 16
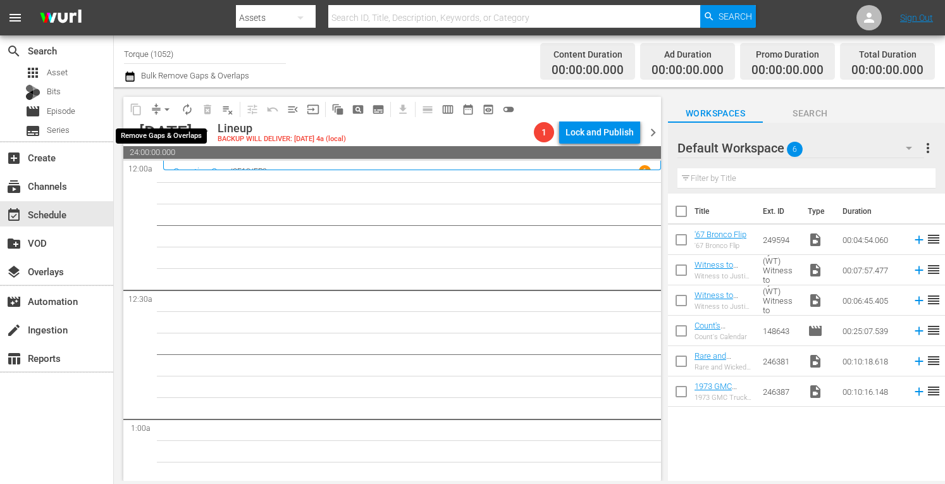
click at [166, 105] on span "arrow_drop_down" at bounding box center [167, 109] width 13 height 13
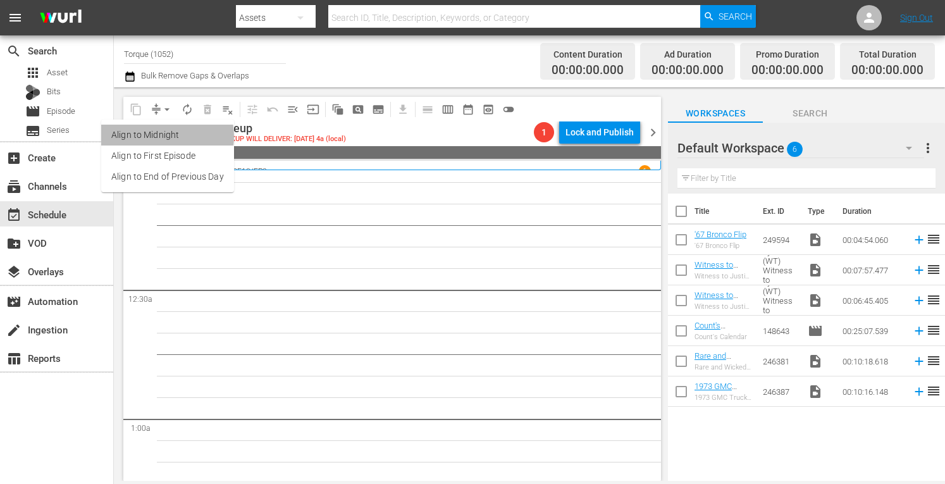
click at [157, 136] on li "Align to Midnight" at bounding box center [167, 135] width 133 height 21
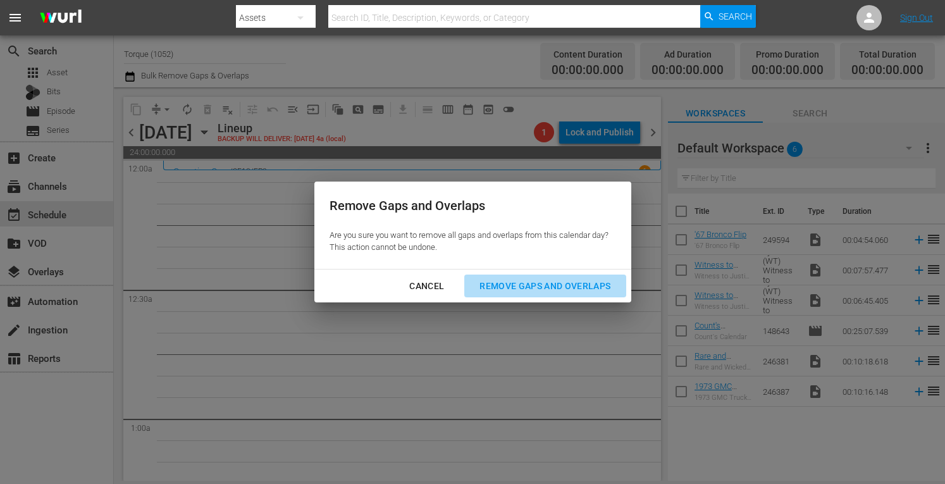
click at [499, 283] on div "Remove Gaps and Overlaps" at bounding box center [545, 286] width 151 height 16
